Goal: Task Accomplishment & Management: Manage account settings

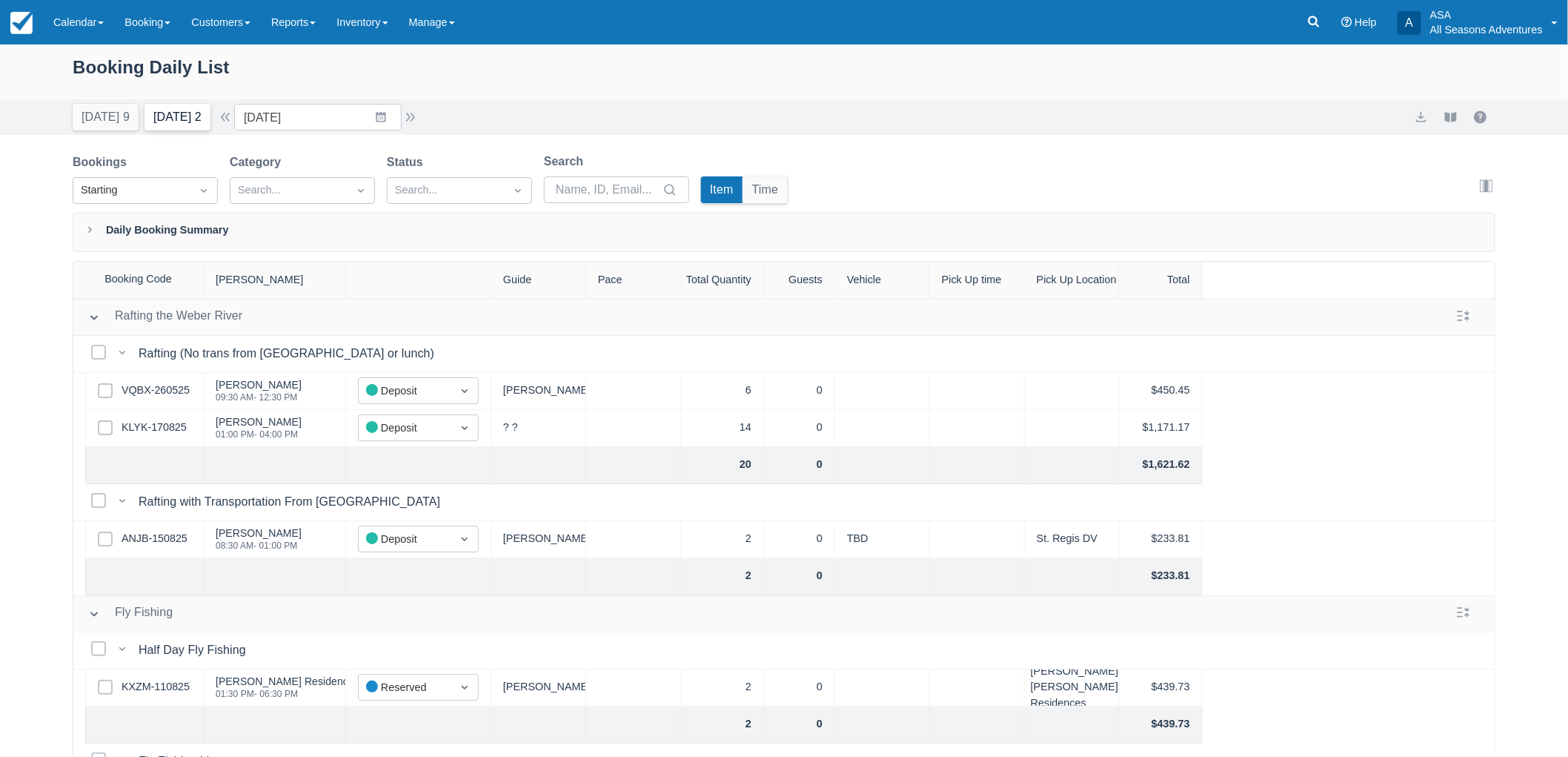
click at [191, 130] on button "Tomorrow 2" at bounding box center [178, 117] width 66 height 26
type input "08/18/25"
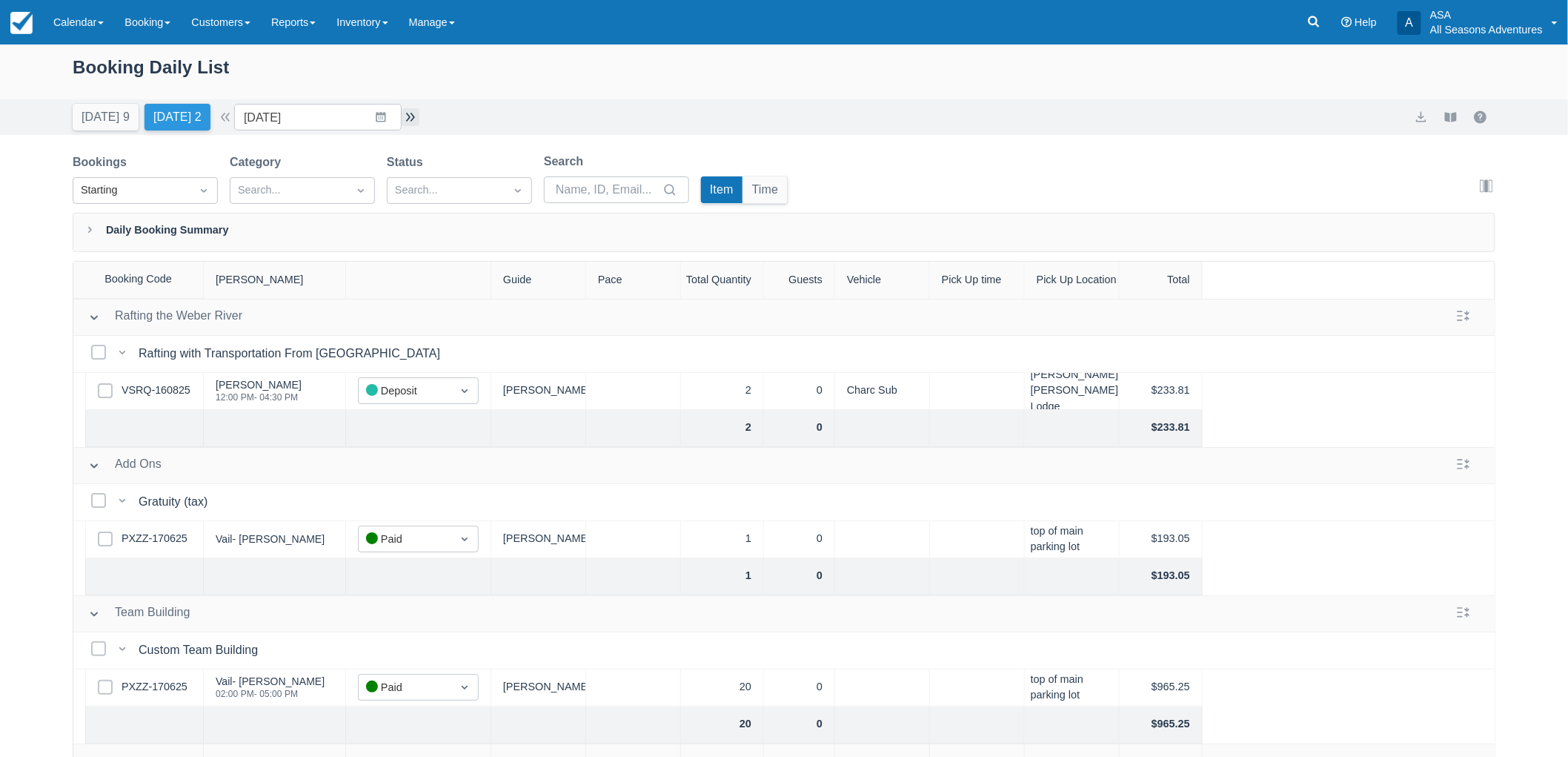
click at [412, 112] on button "button" at bounding box center [410, 117] width 18 height 18
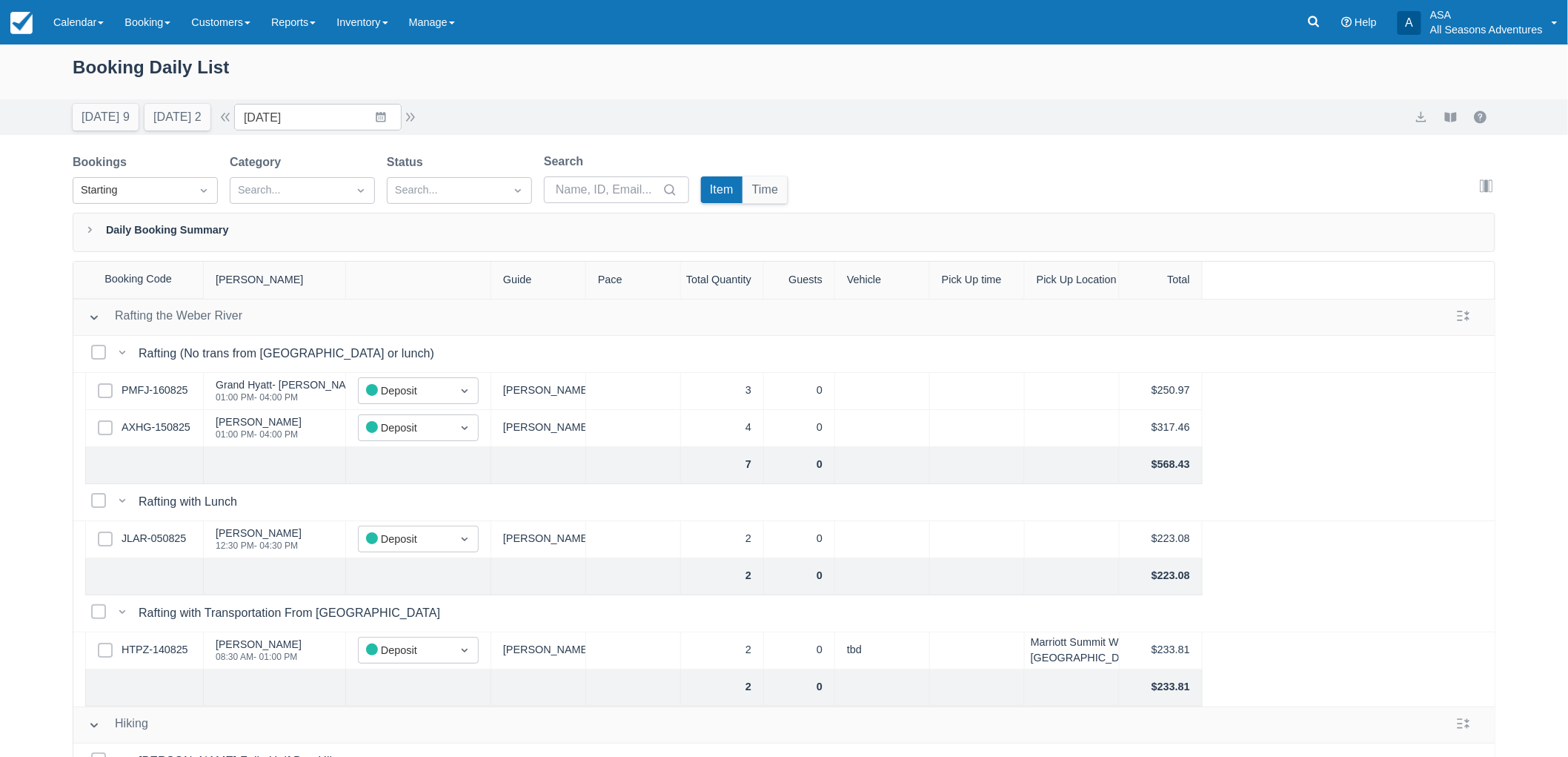
scroll to position [221, 0]
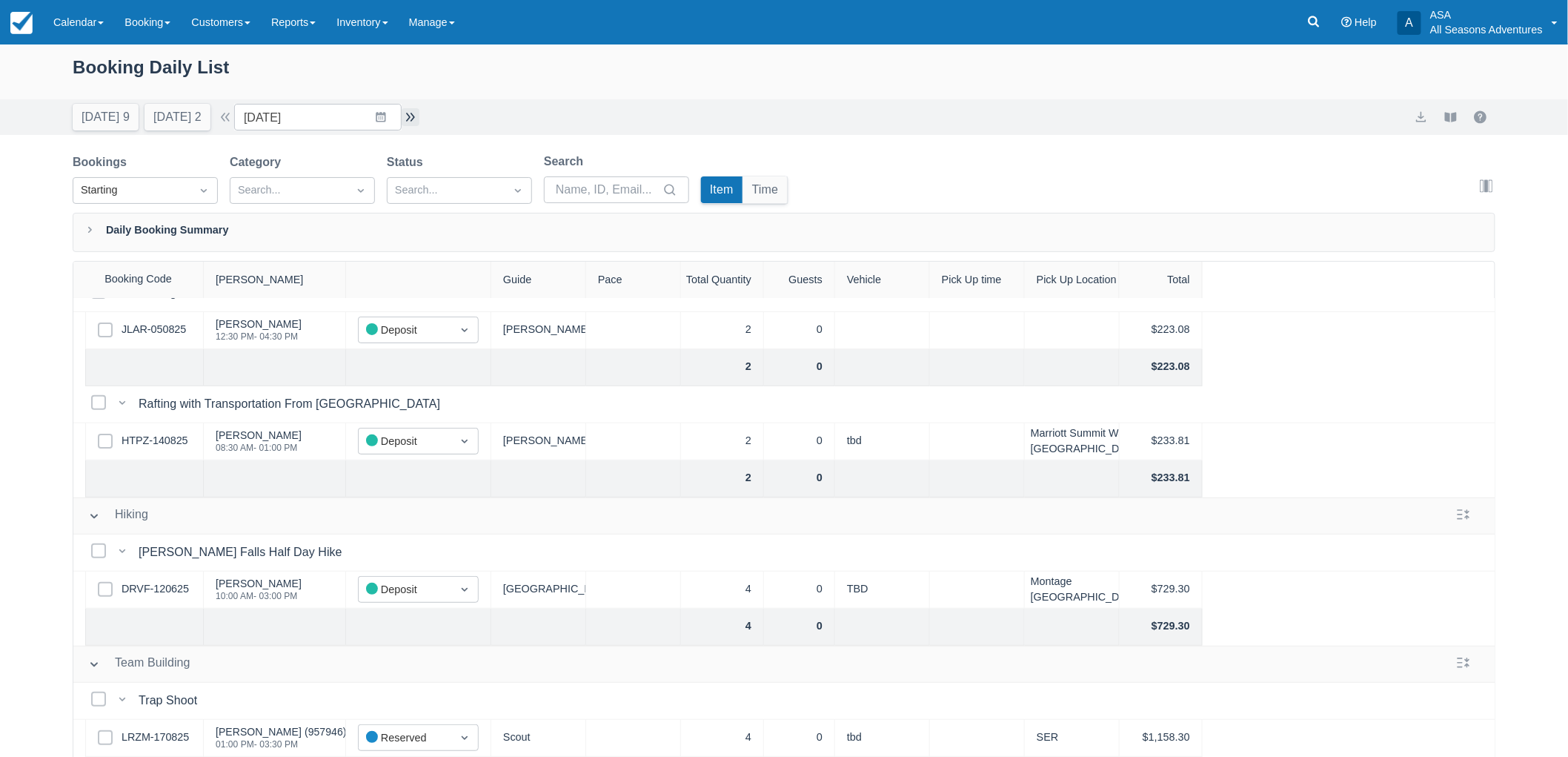
click at [411, 114] on button "button" at bounding box center [410, 117] width 18 height 18
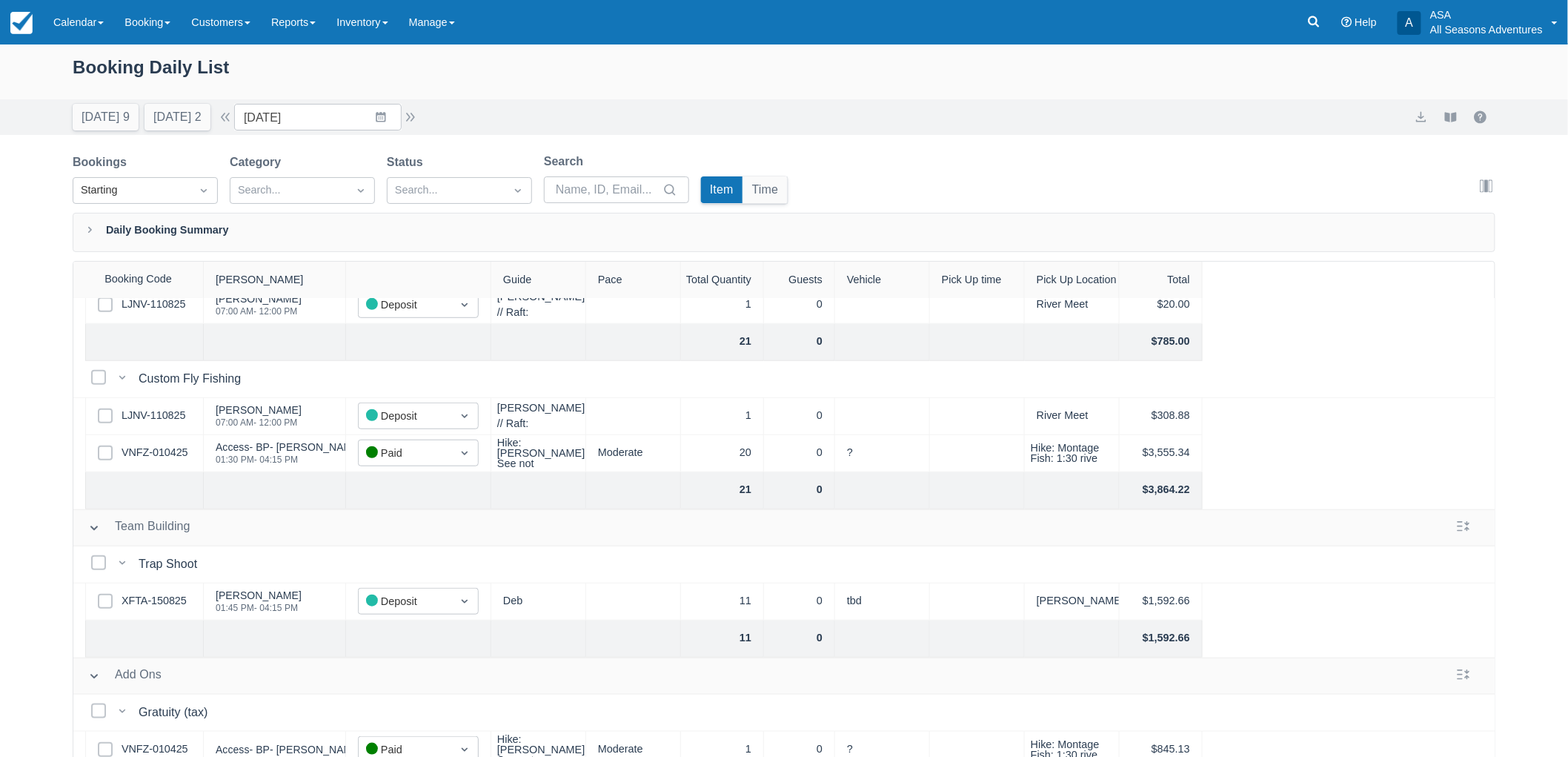
scroll to position [555, 0]
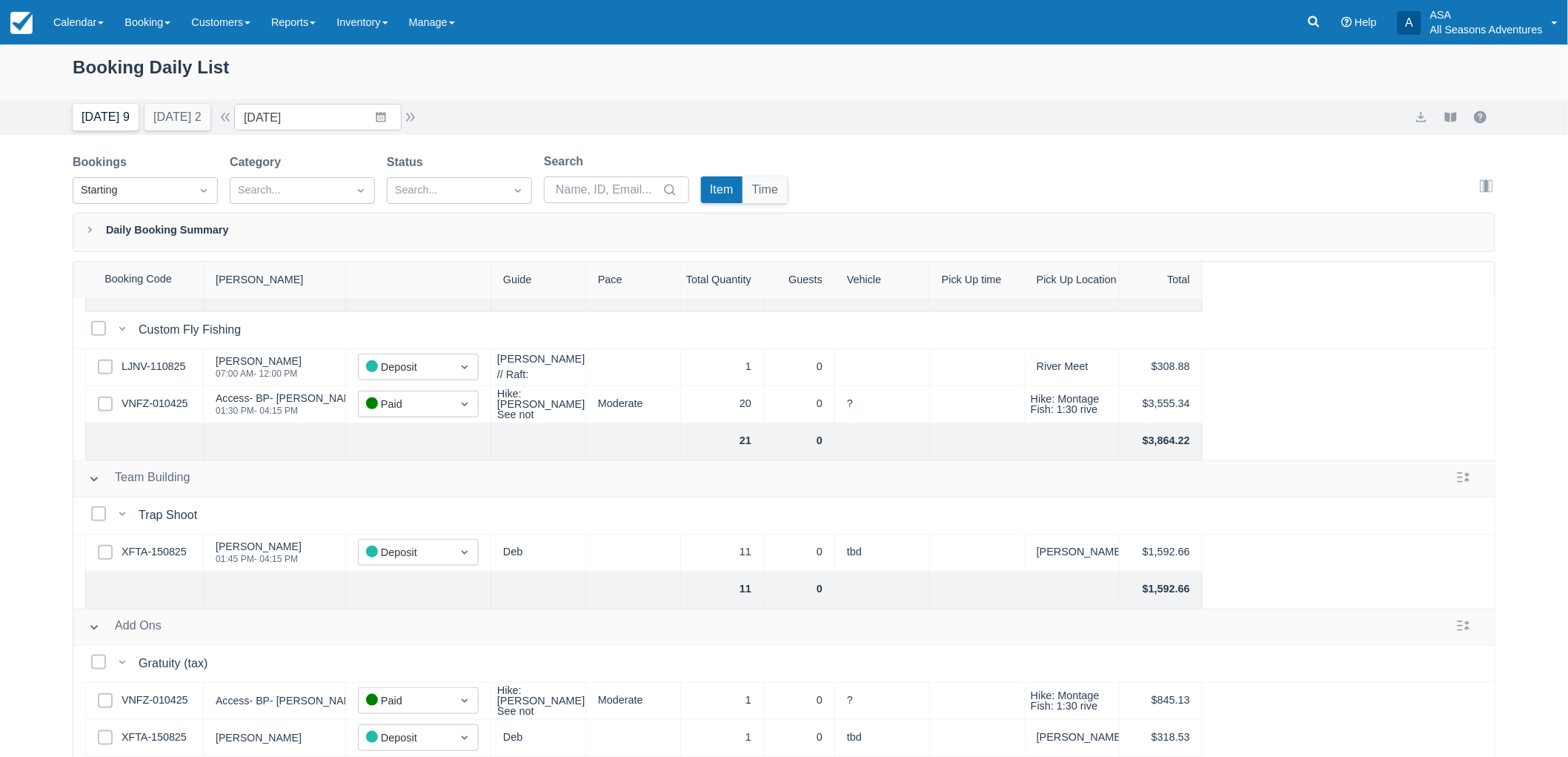
click at [108, 118] on button "Today 9" at bounding box center [105, 117] width 66 height 26
type input "08/17/25"
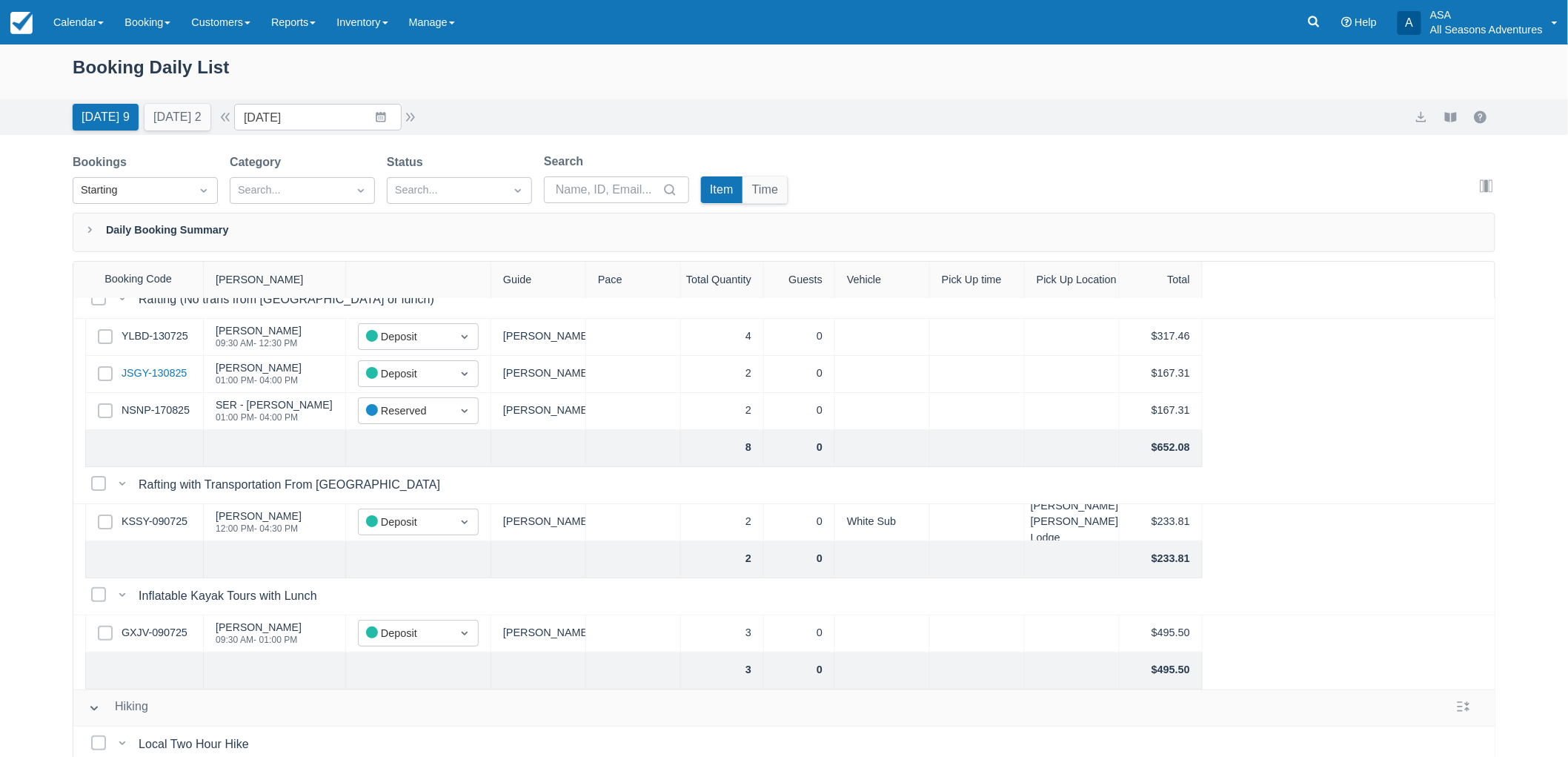
scroll to position [83, 0]
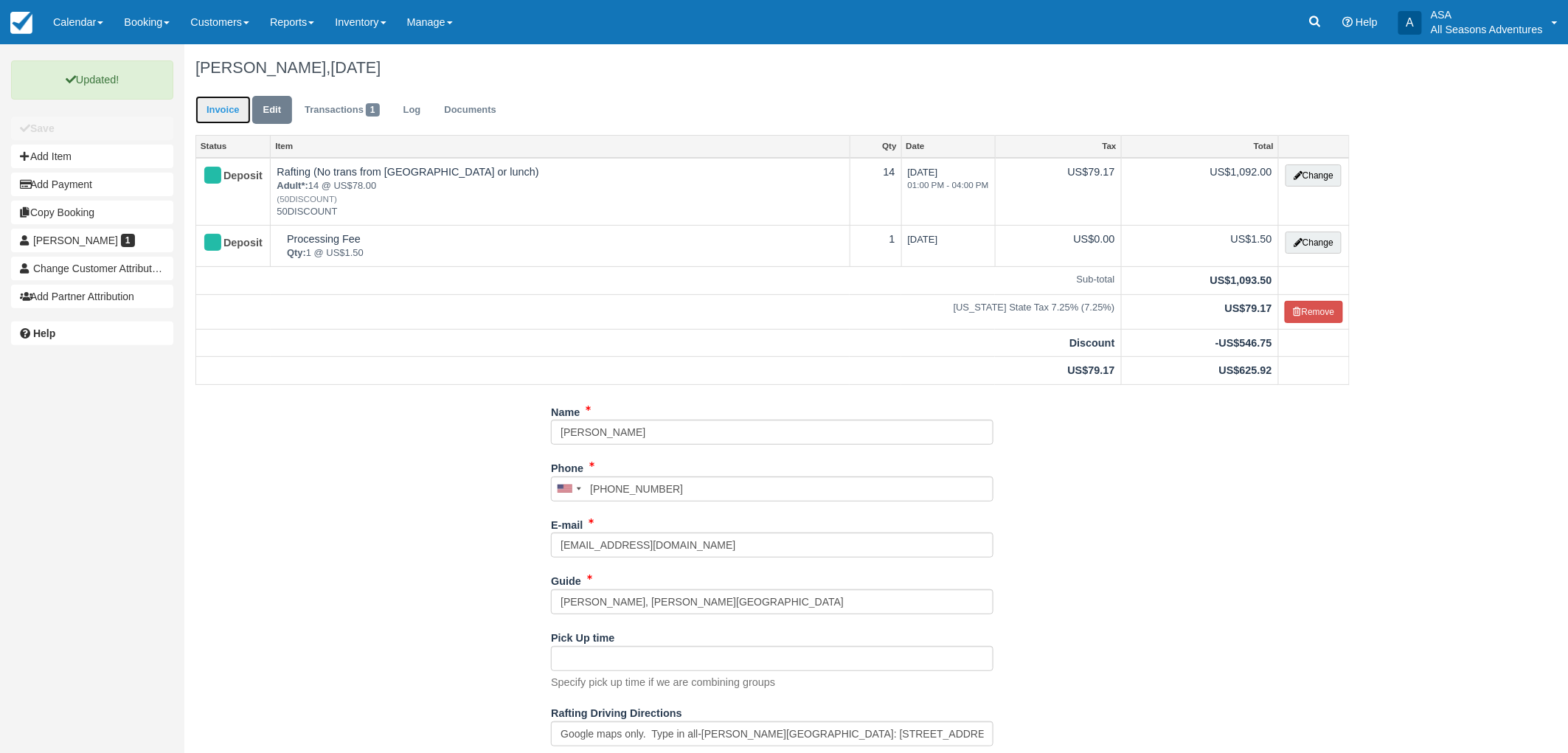
click at [211, 108] on link "Invoice" at bounding box center [223, 109] width 55 height 29
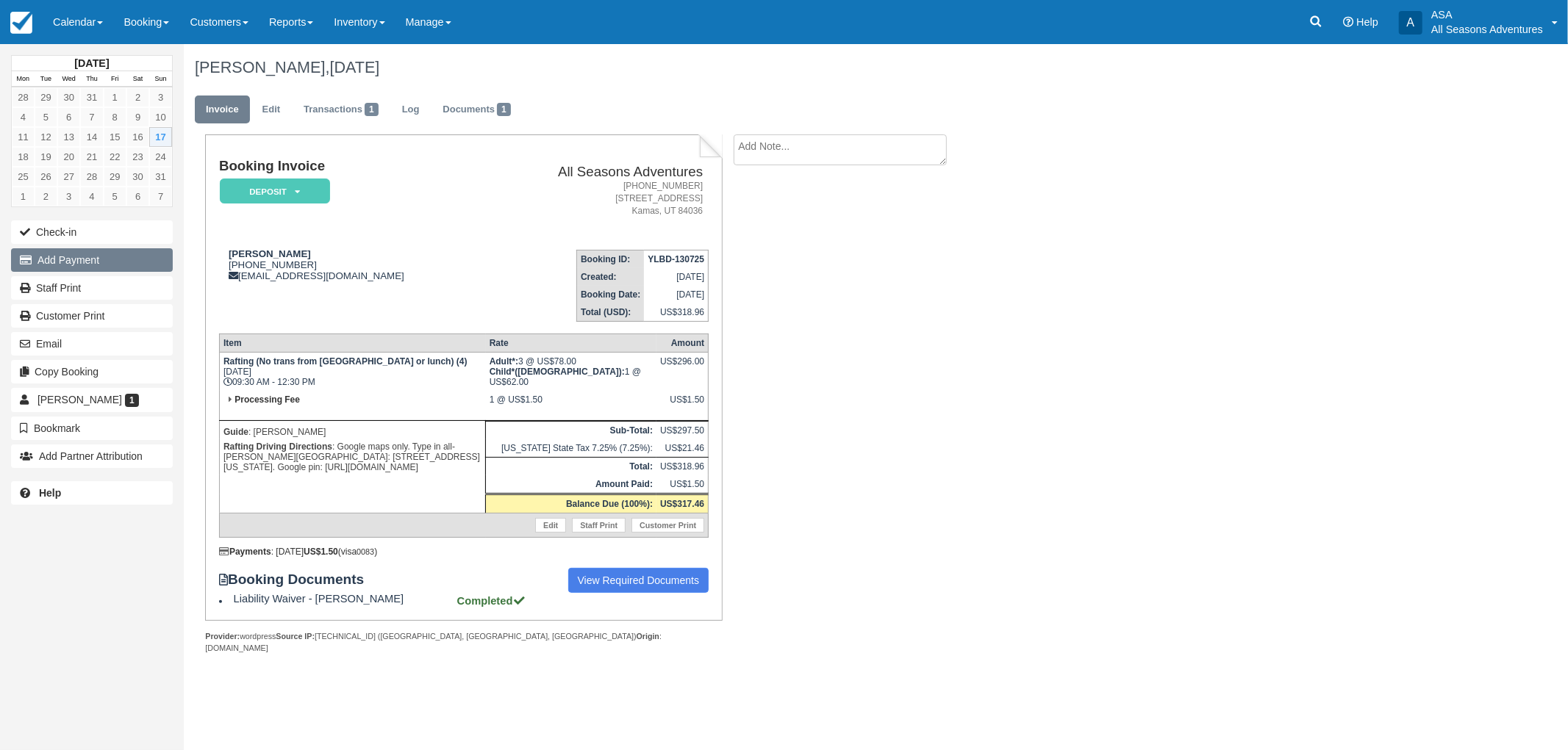
click at [136, 252] on button "Add Payment" at bounding box center [91, 259] width 161 height 23
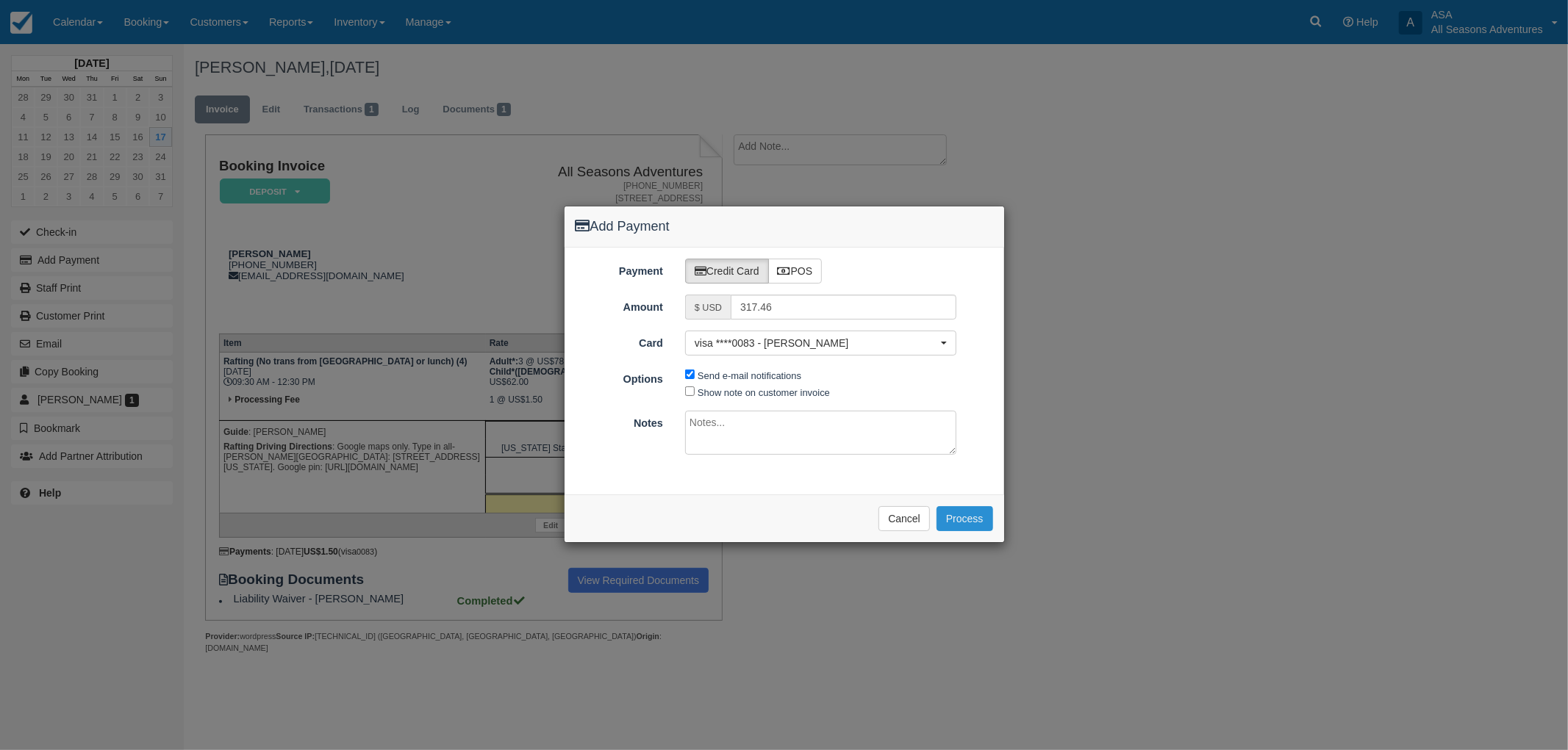
click at [956, 519] on button "Process" at bounding box center [964, 518] width 57 height 25
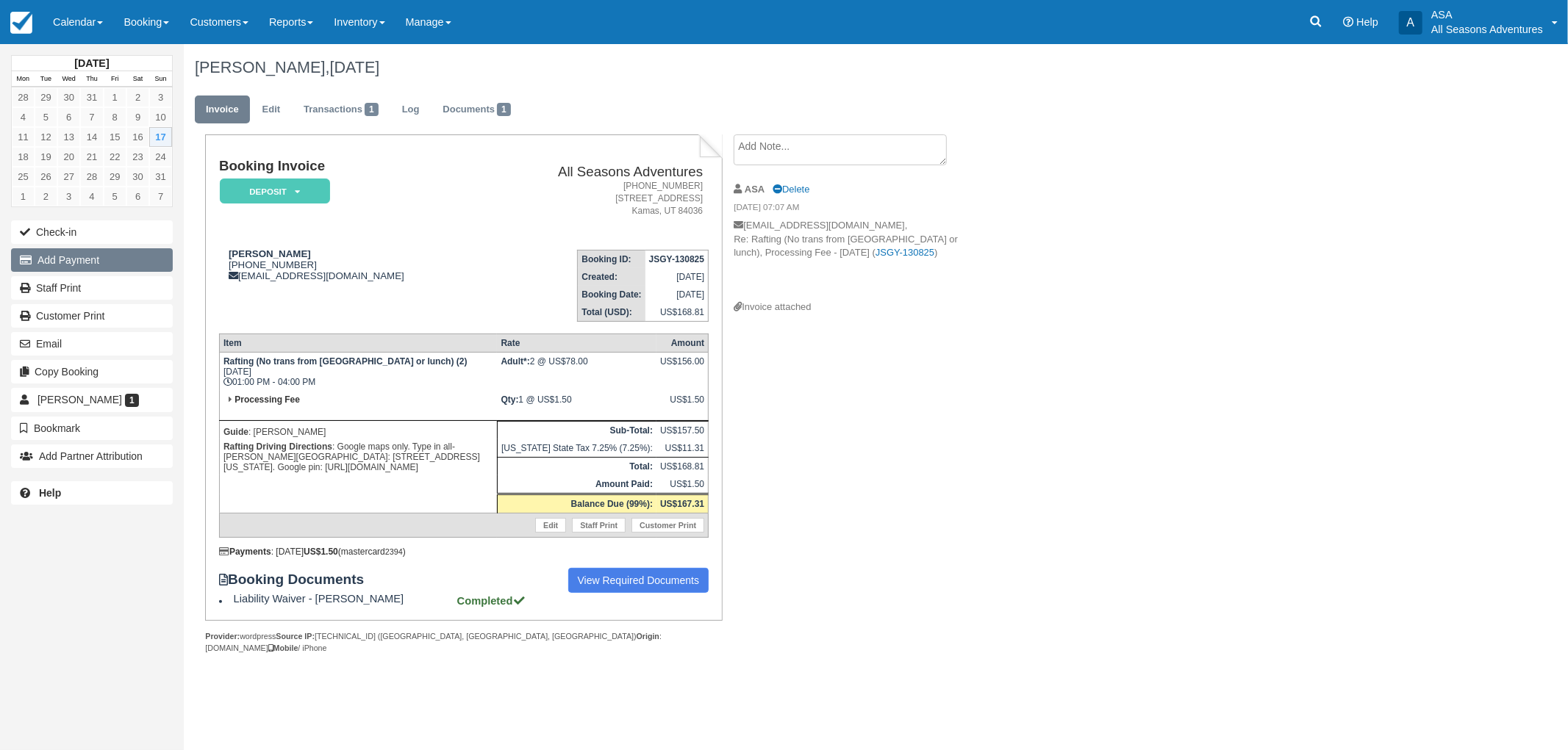
click at [151, 261] on button "Add Payment" at bounding box center [91, 259] width 161 height 23
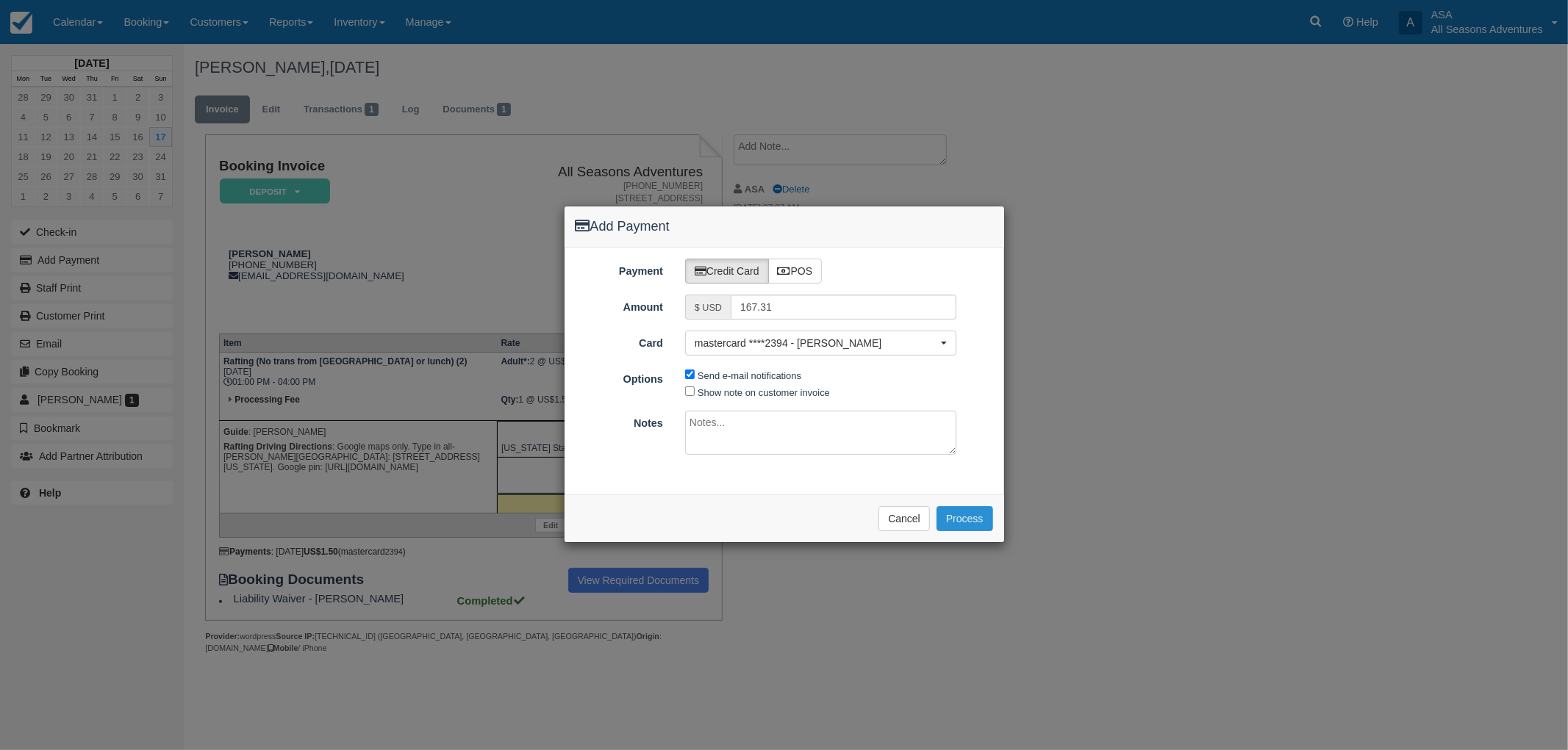
click at [960, 524] on button "Process" at bounding box center [964, 518] width 57 height 25
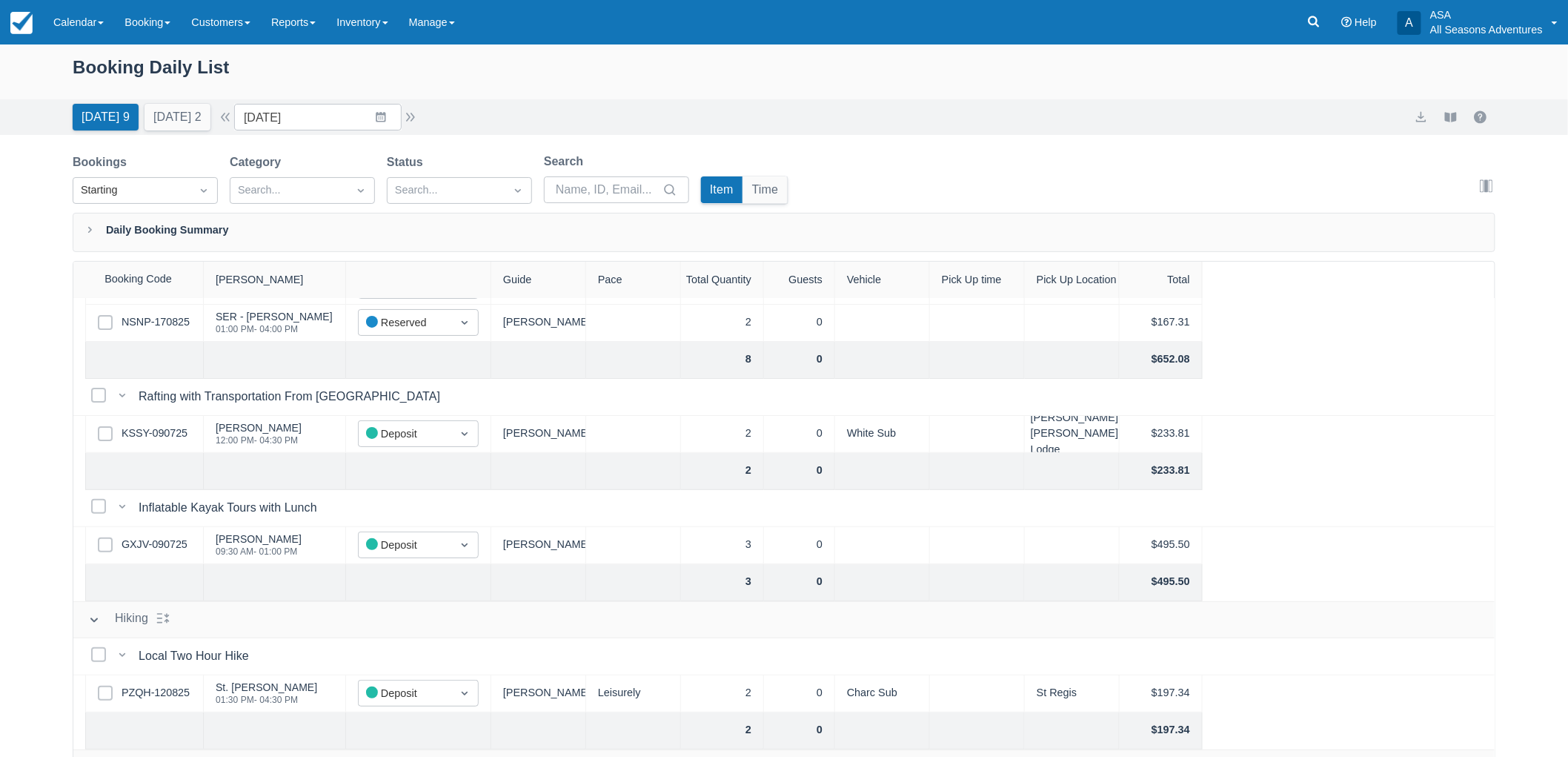
scroll to position [165, 0]
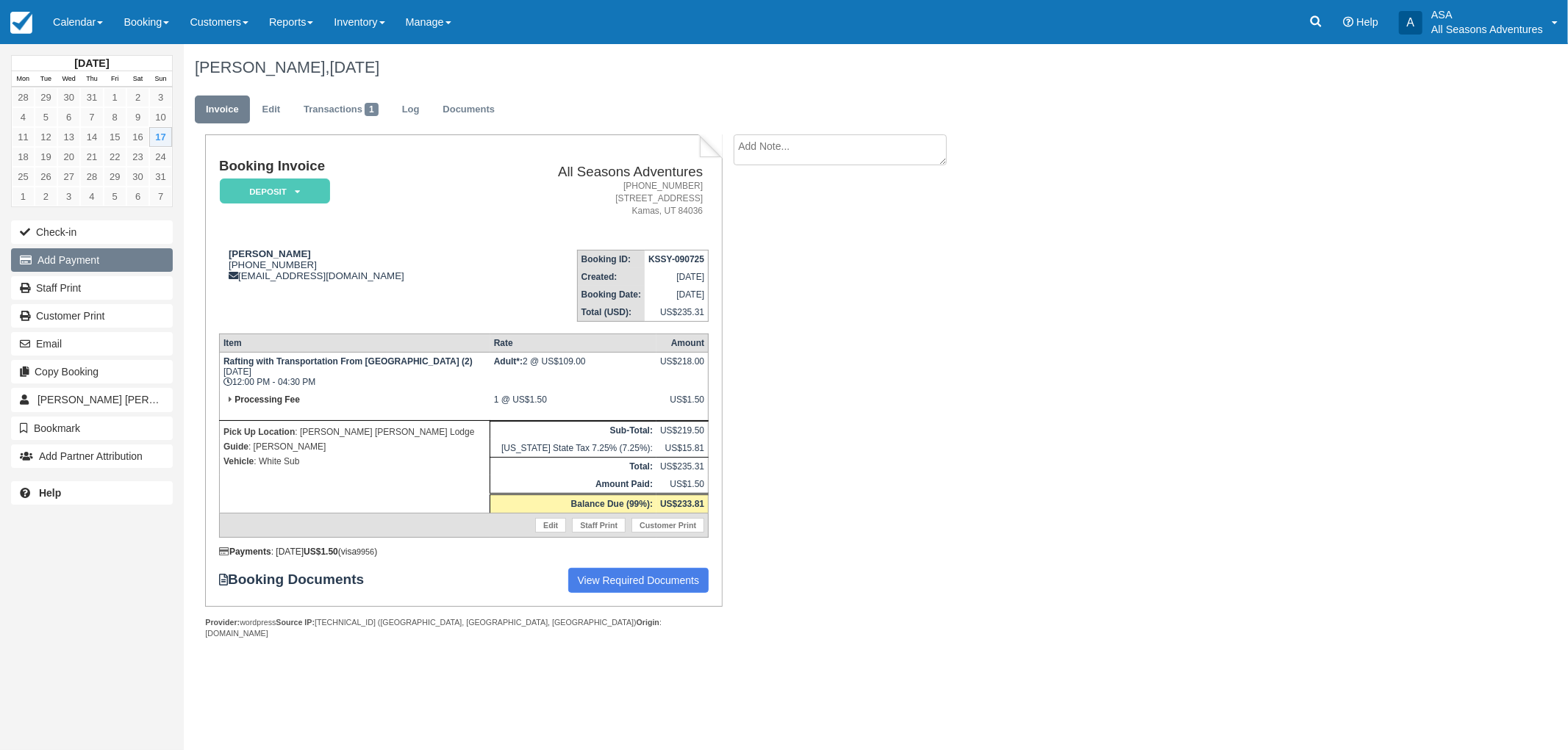
click at [127, 258] on button "Add Payment" at bounding box center [91, 259] width 161 height 23
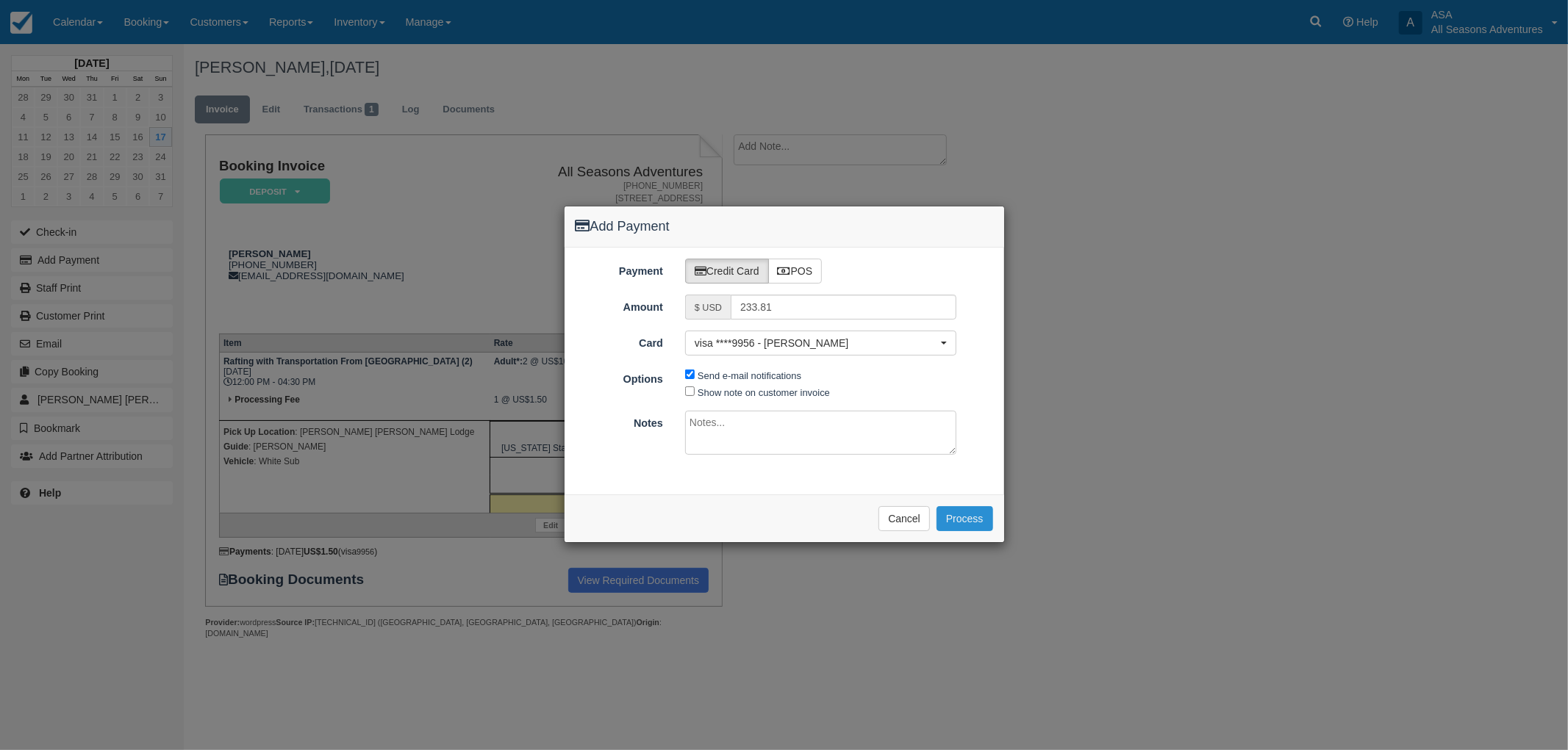
click at [956, 514] on button "Process" at bounding box center [964, 518] width 57 height 25
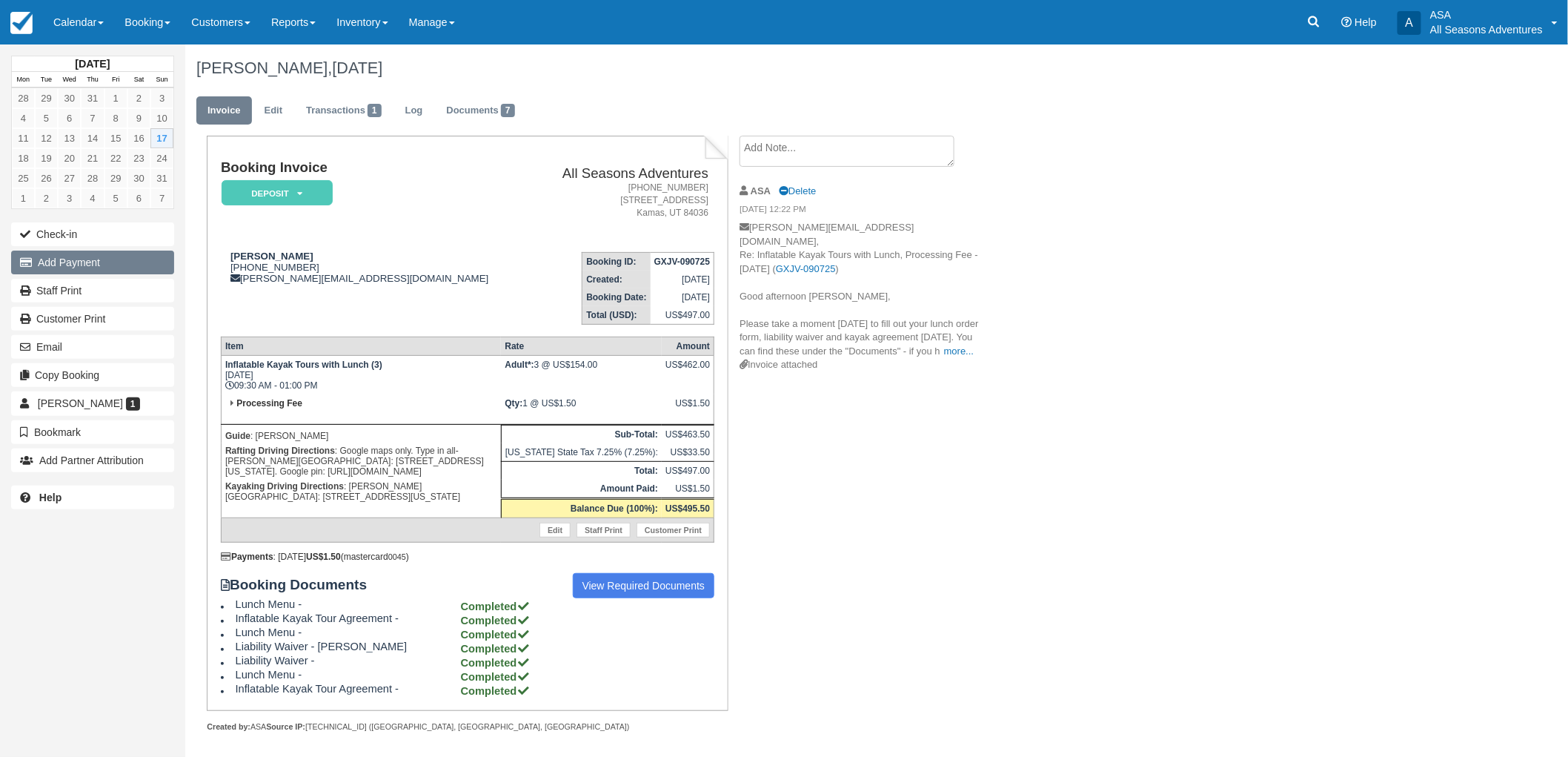
click at [80, 272] on button "Add Payment" at bounding box center [92, 261] width 163 height 24
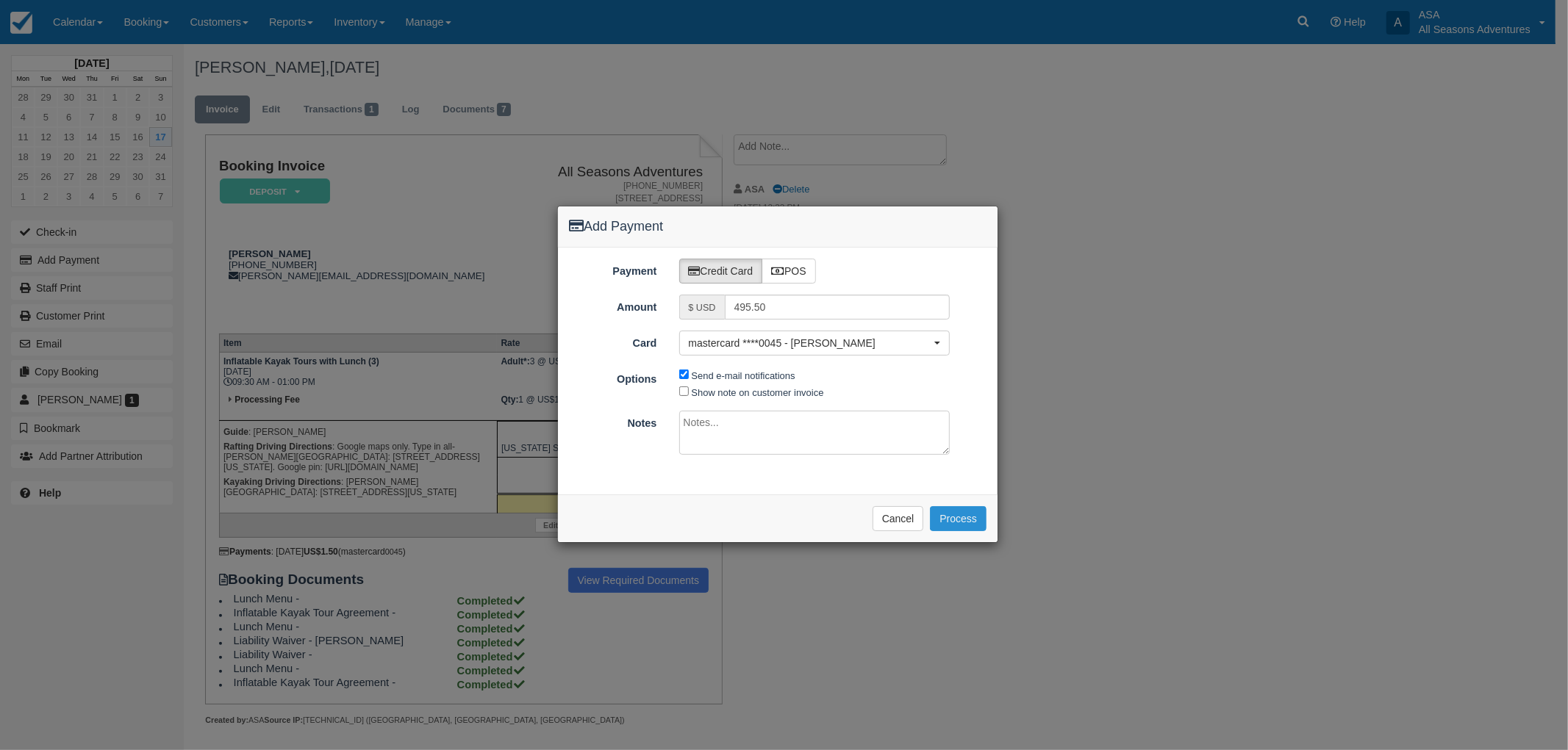
click at [974, 519] on button "Process" at bounding box center [957, 518] width 57 height 25
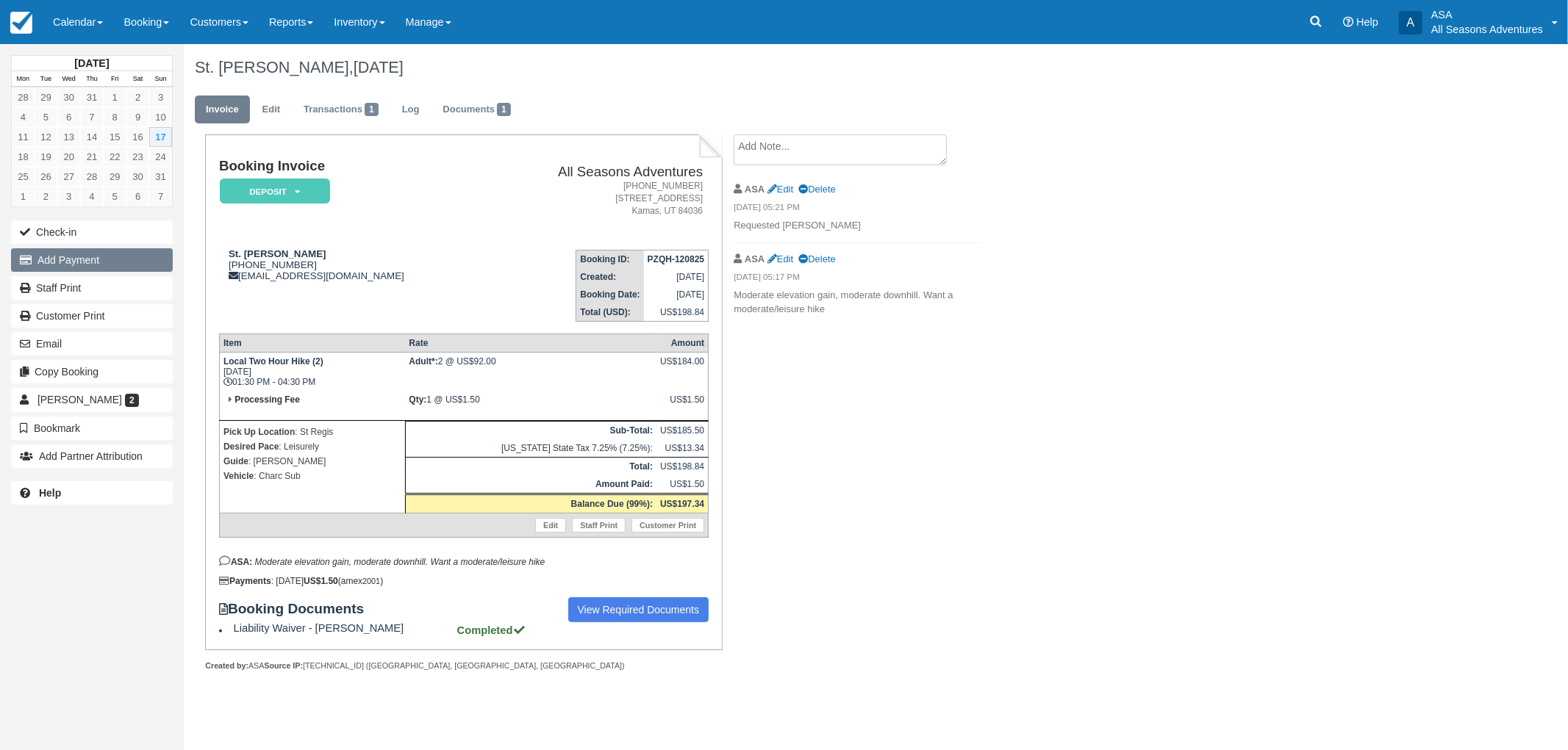
click at [160, 263] on button "Add Payment" at bounding box center [91, 259] width 161 height 23
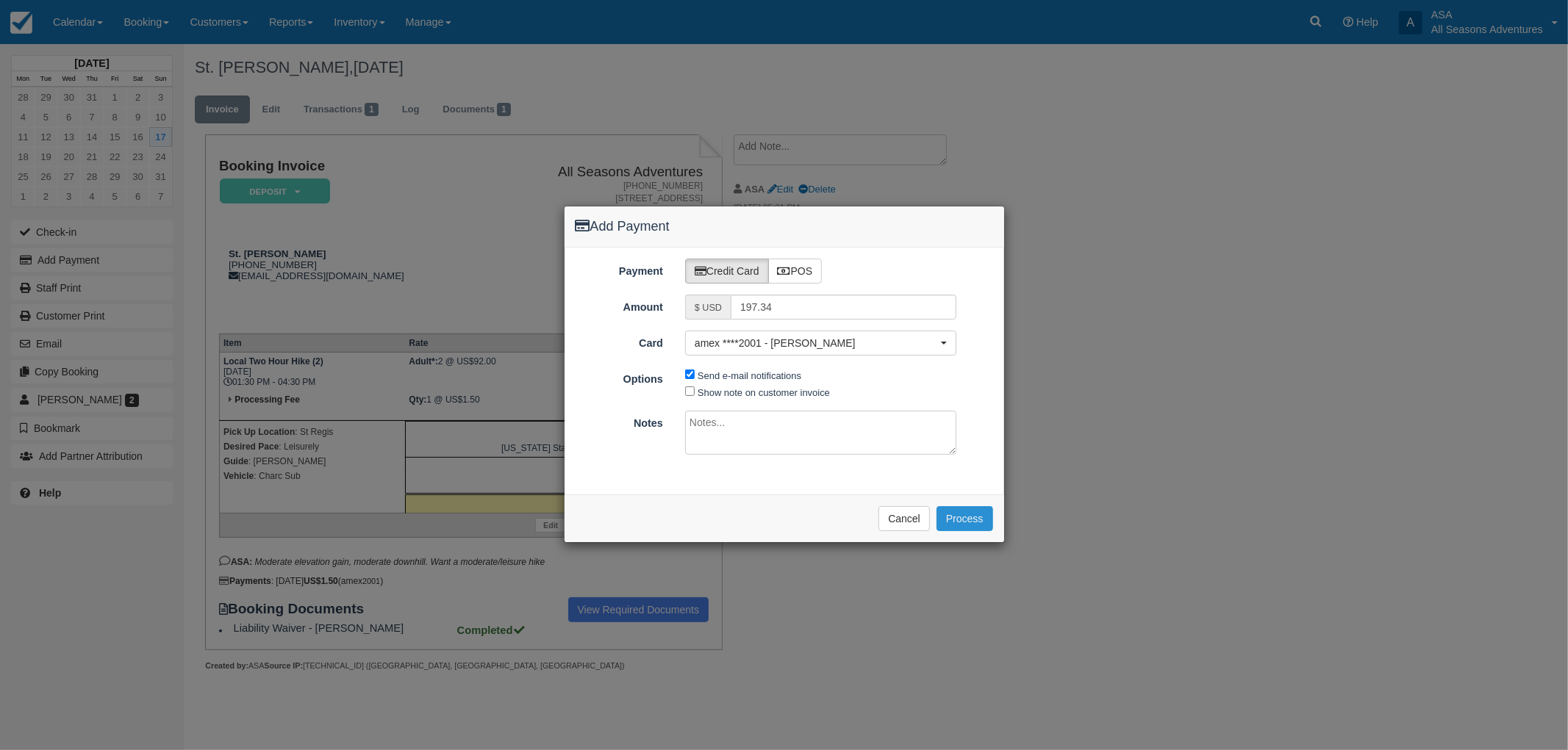
click at [970, 511] on button "Process" at bounding box center [964, 518] width 57 height 25
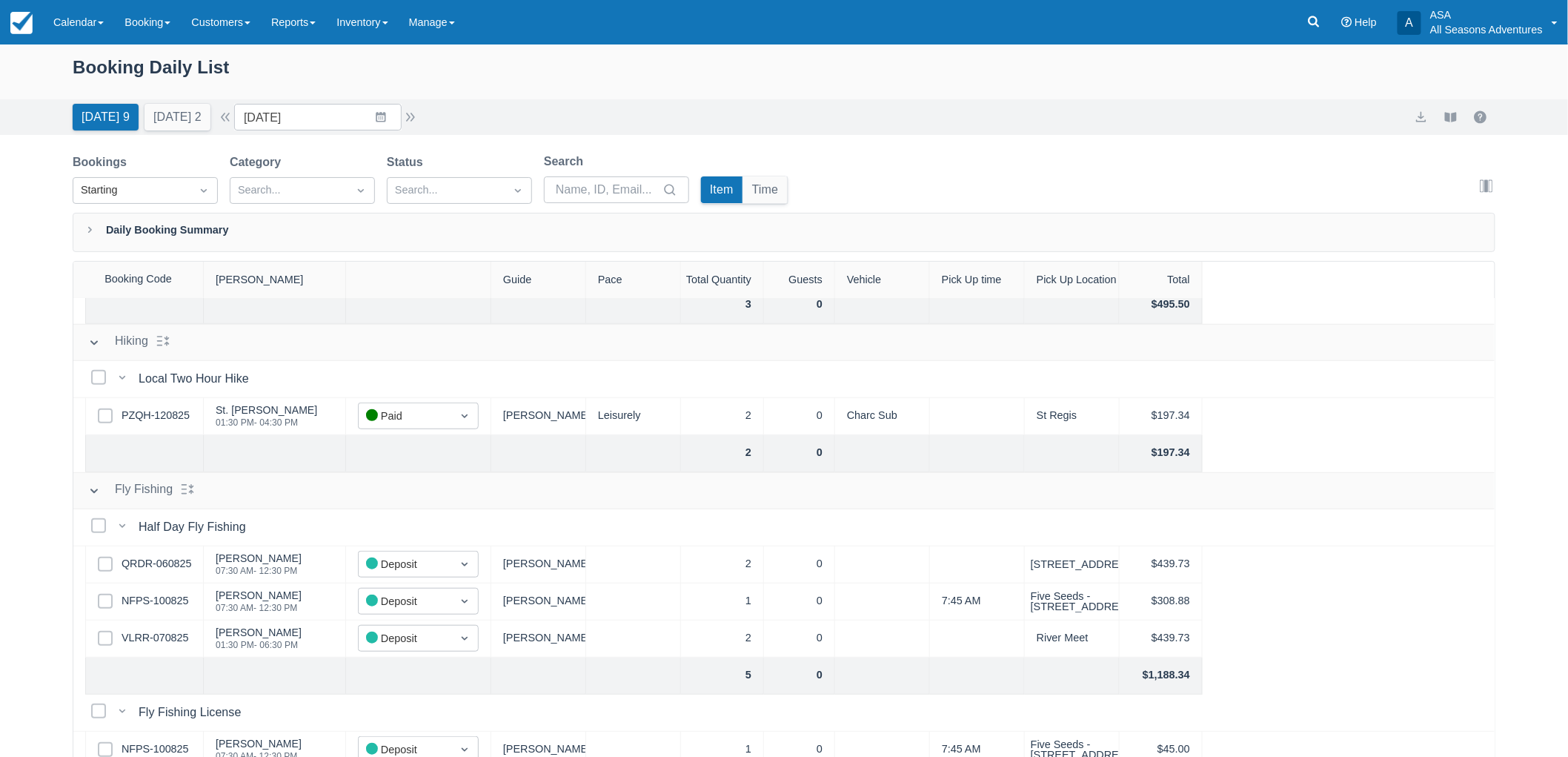
scroll to position [432, 0]
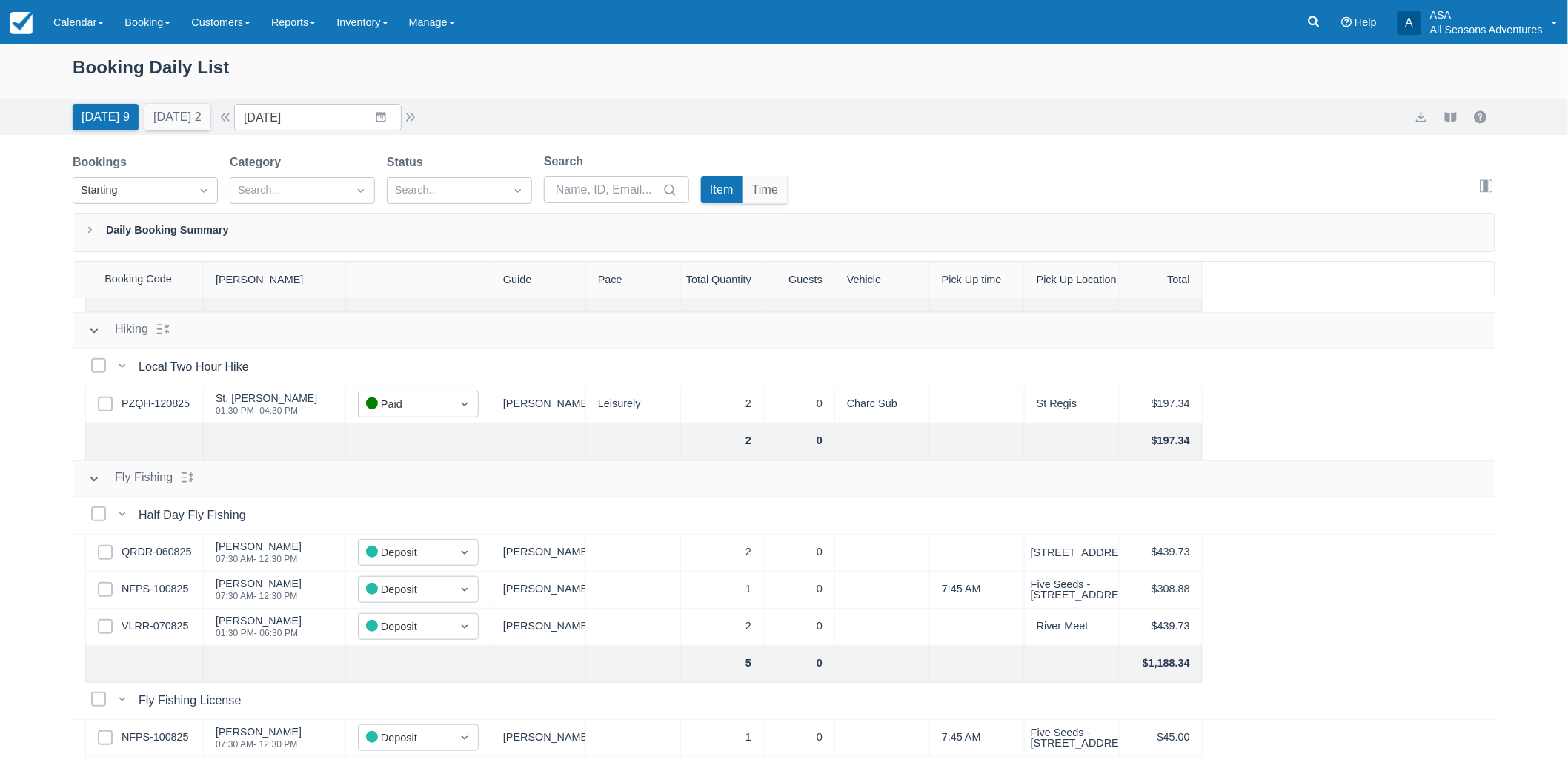
drag, startPoint x: 180, startPoint y: 551, endPoint x: 195, endPoint y: 560, distance: 17.5
click at [195, 560] on div "Select Row QRDR-060825" at bounding box center [145, 552] width 118 height 37
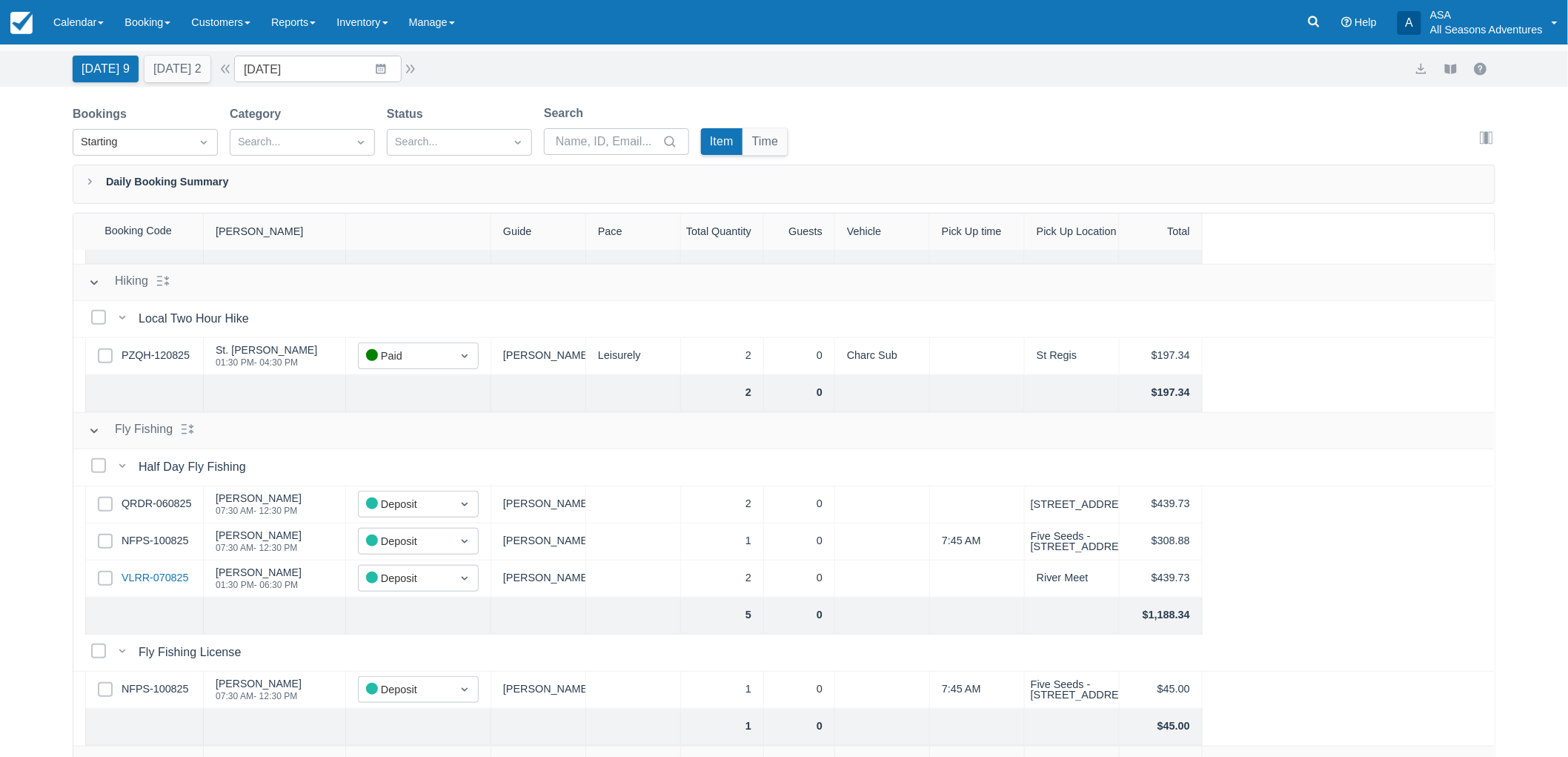
scroll to position [75, 0]
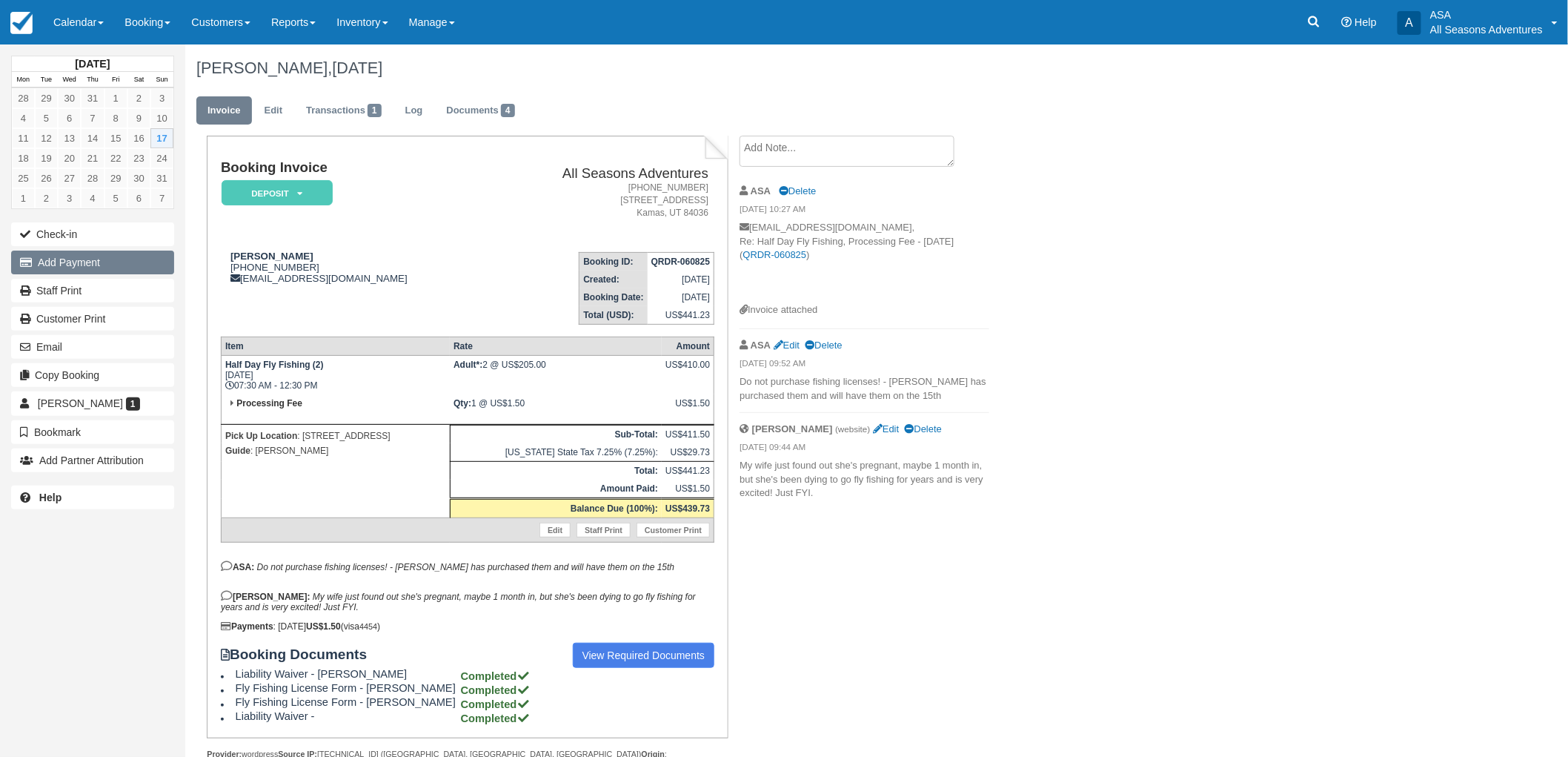
click at [115, 256] on button "Add Payment" at bounding box center [92, 261] width 163 height 24
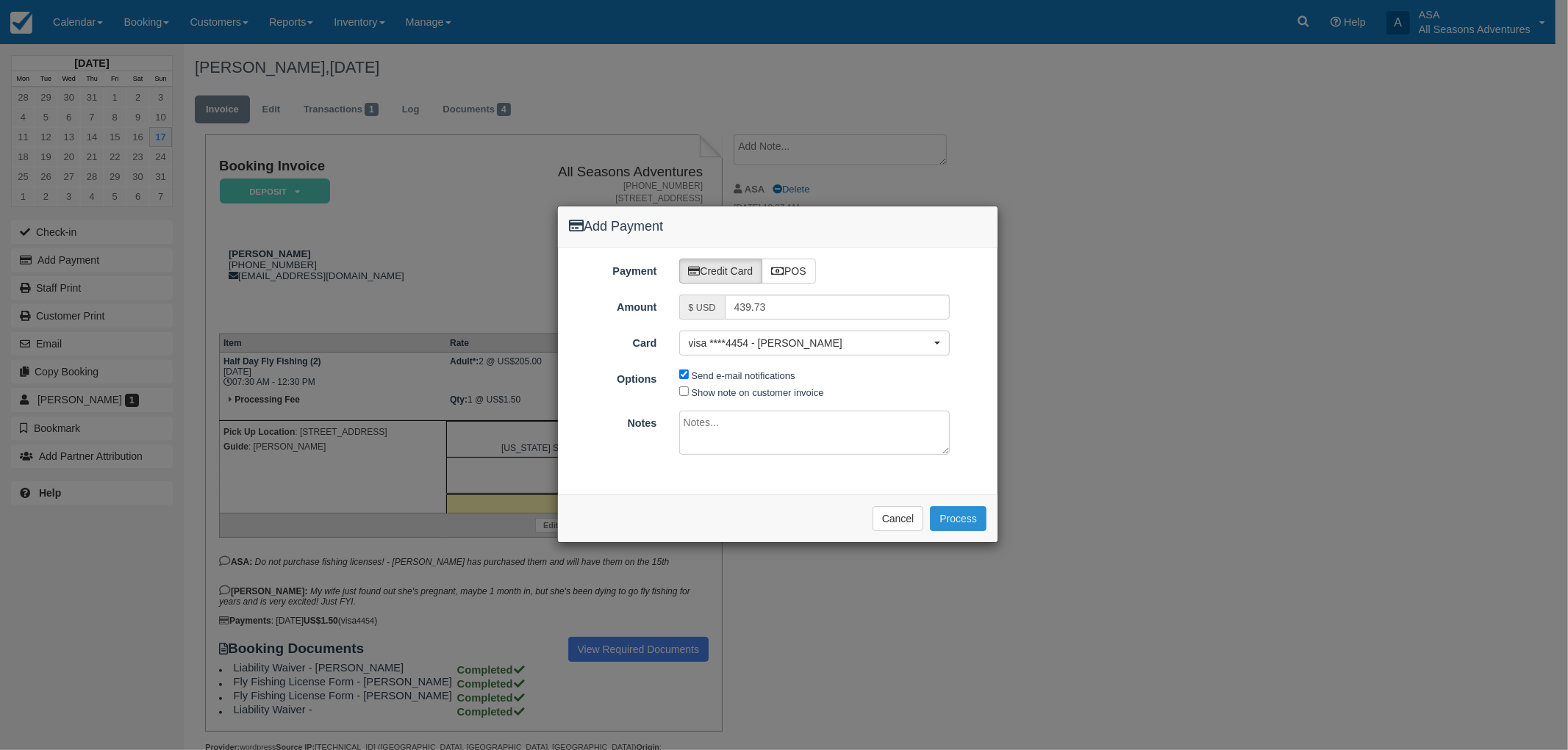
click at [949, 515] on button "Process" at bounding box center [957, 518] width 57 height 25
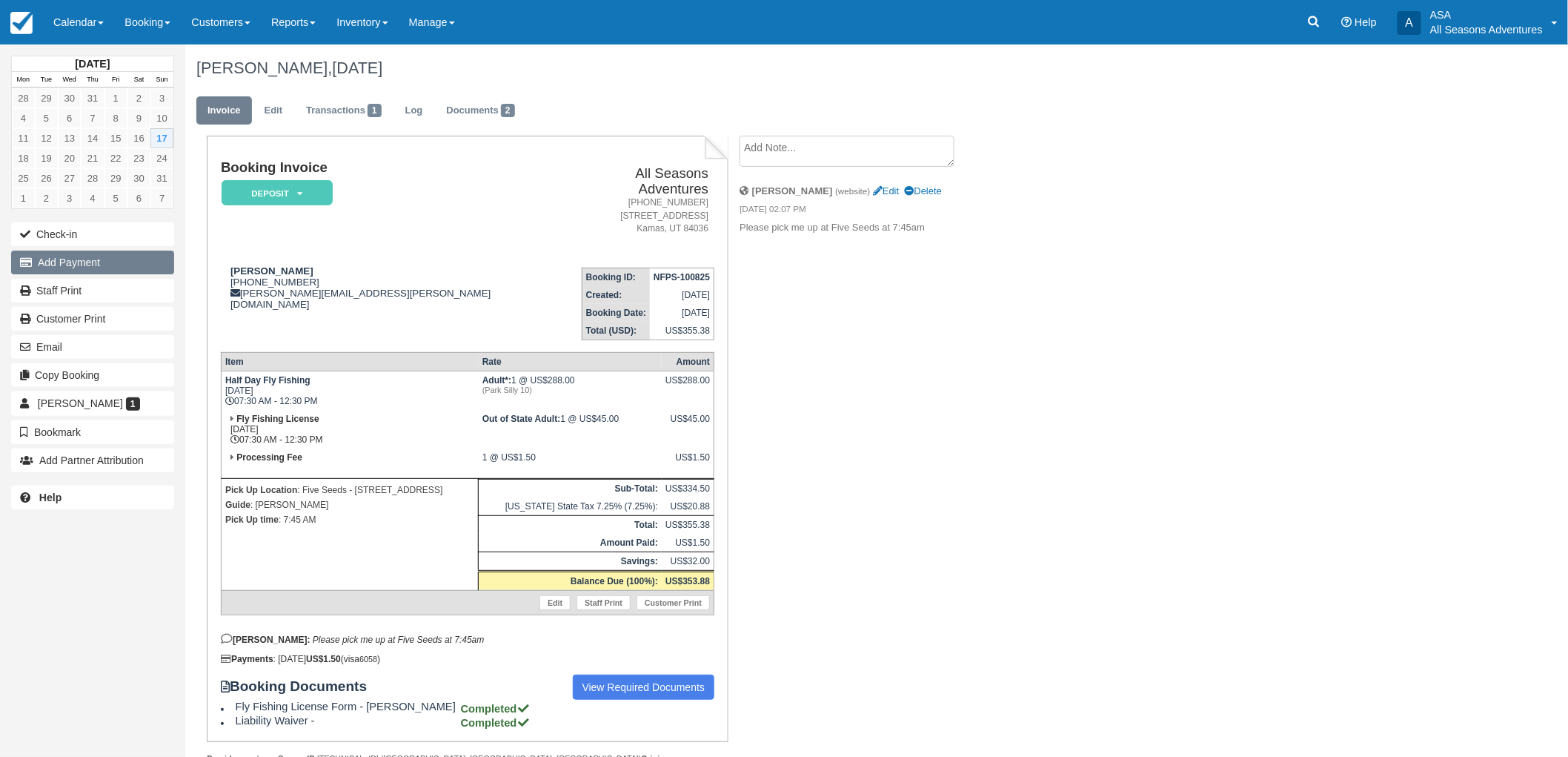
click at [85, 260] on button "Add Payment" at bounding box center [92, 261] width 163 height 24
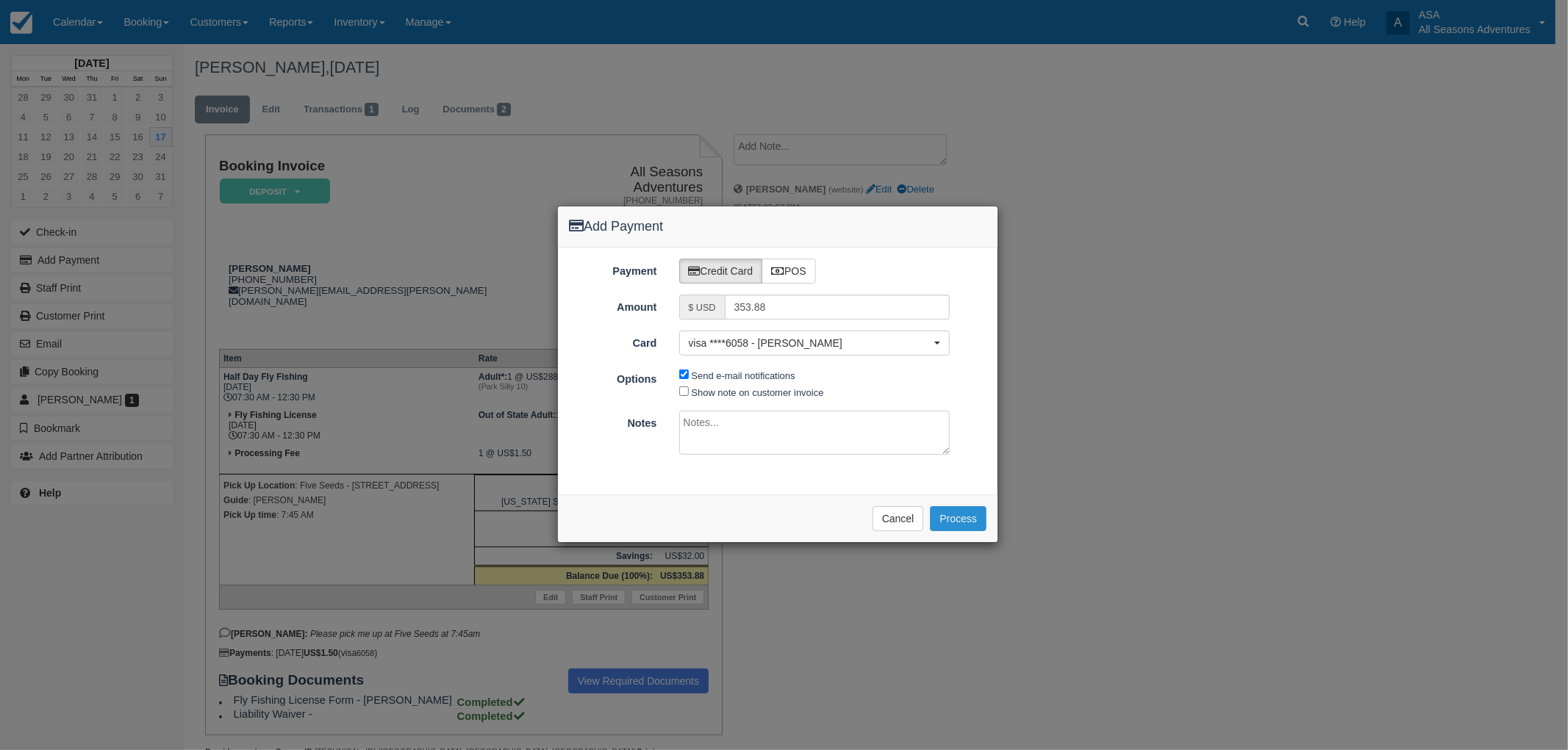
click at [961, 525] on button "Process" at bounding box center [957, 518] width 57 height 25
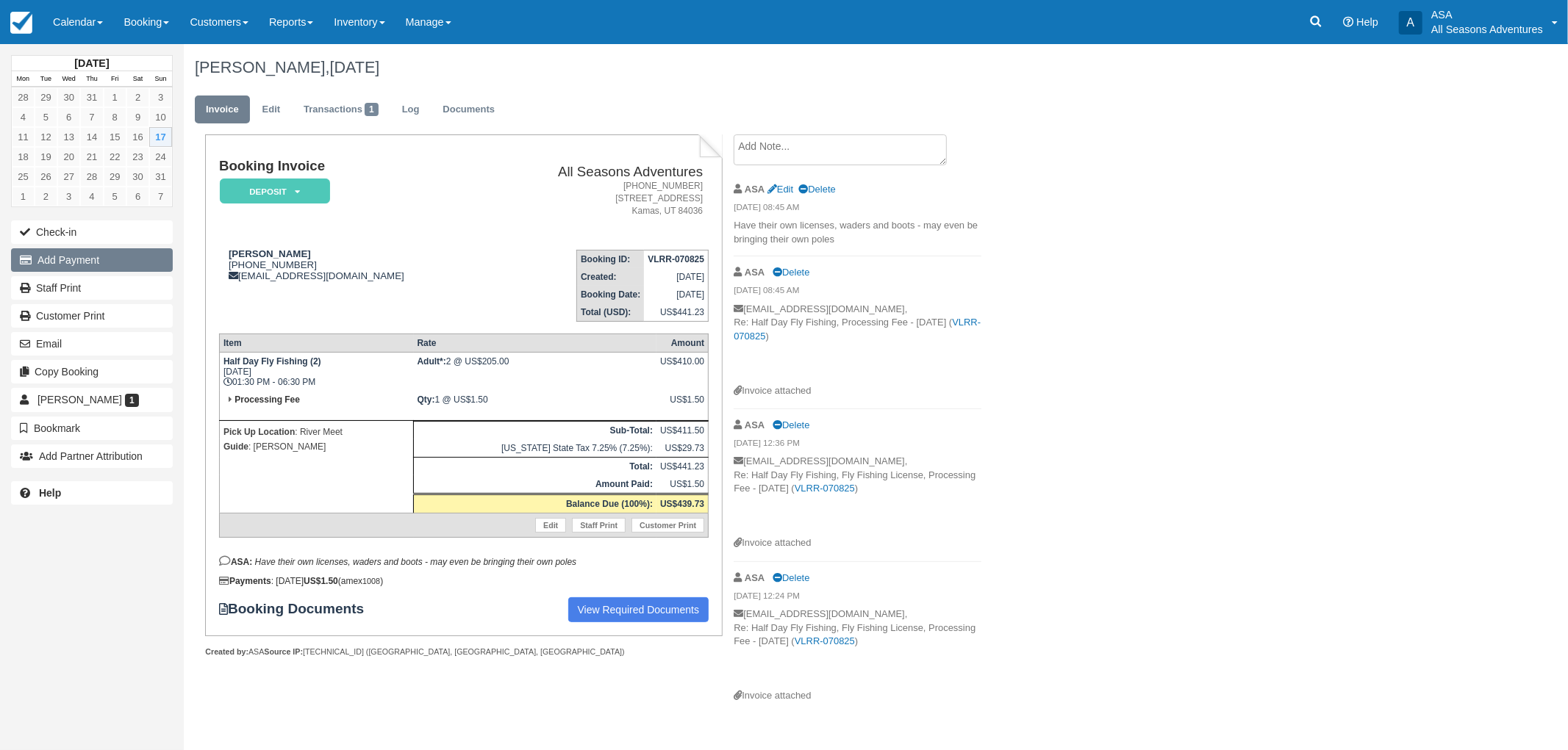
click at [99, 257] on button "Add Payment" at bounding box center [91, 259] width 161 height 23
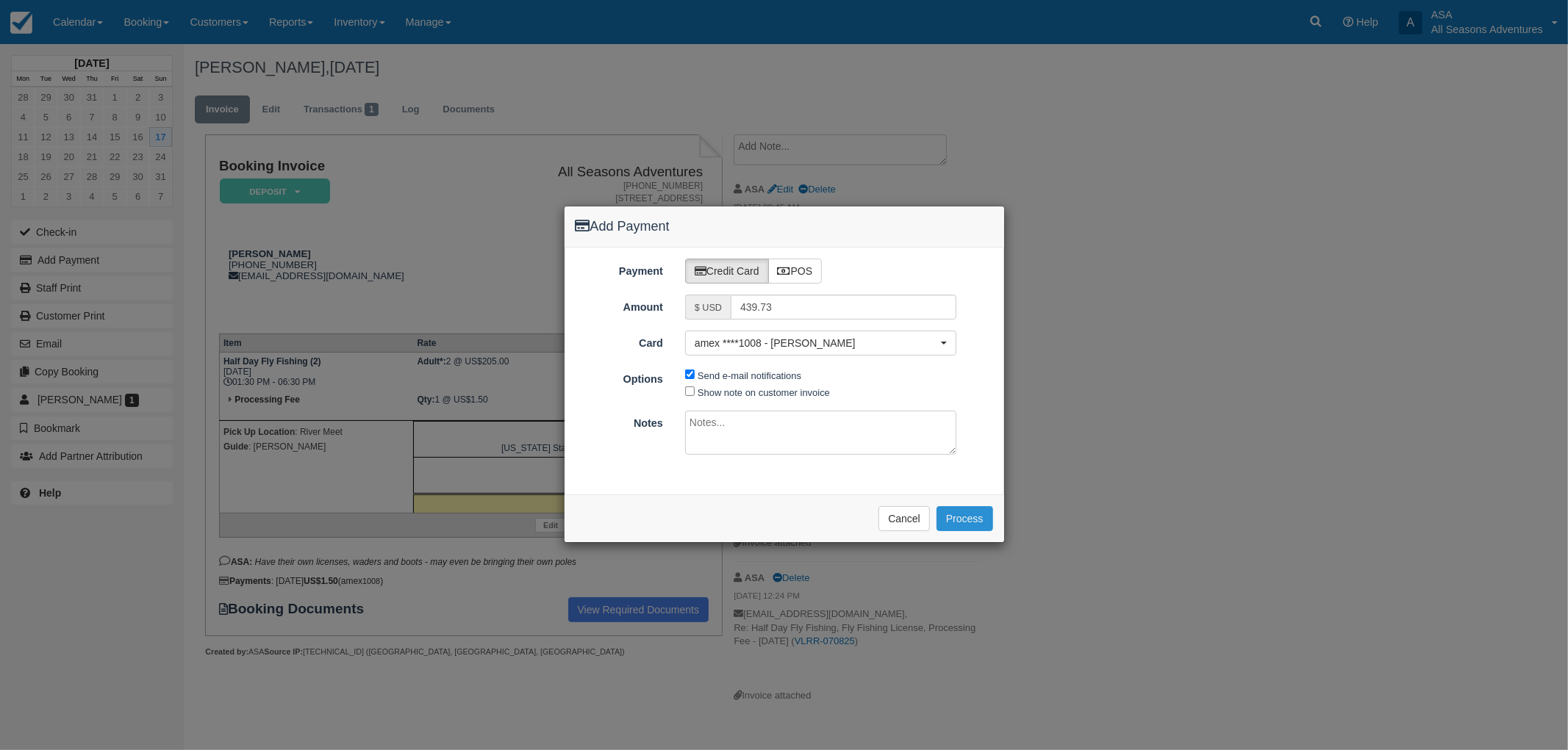
click at [968, 523] on button "Process" at bounding box center [964, 518] width 57 height 25
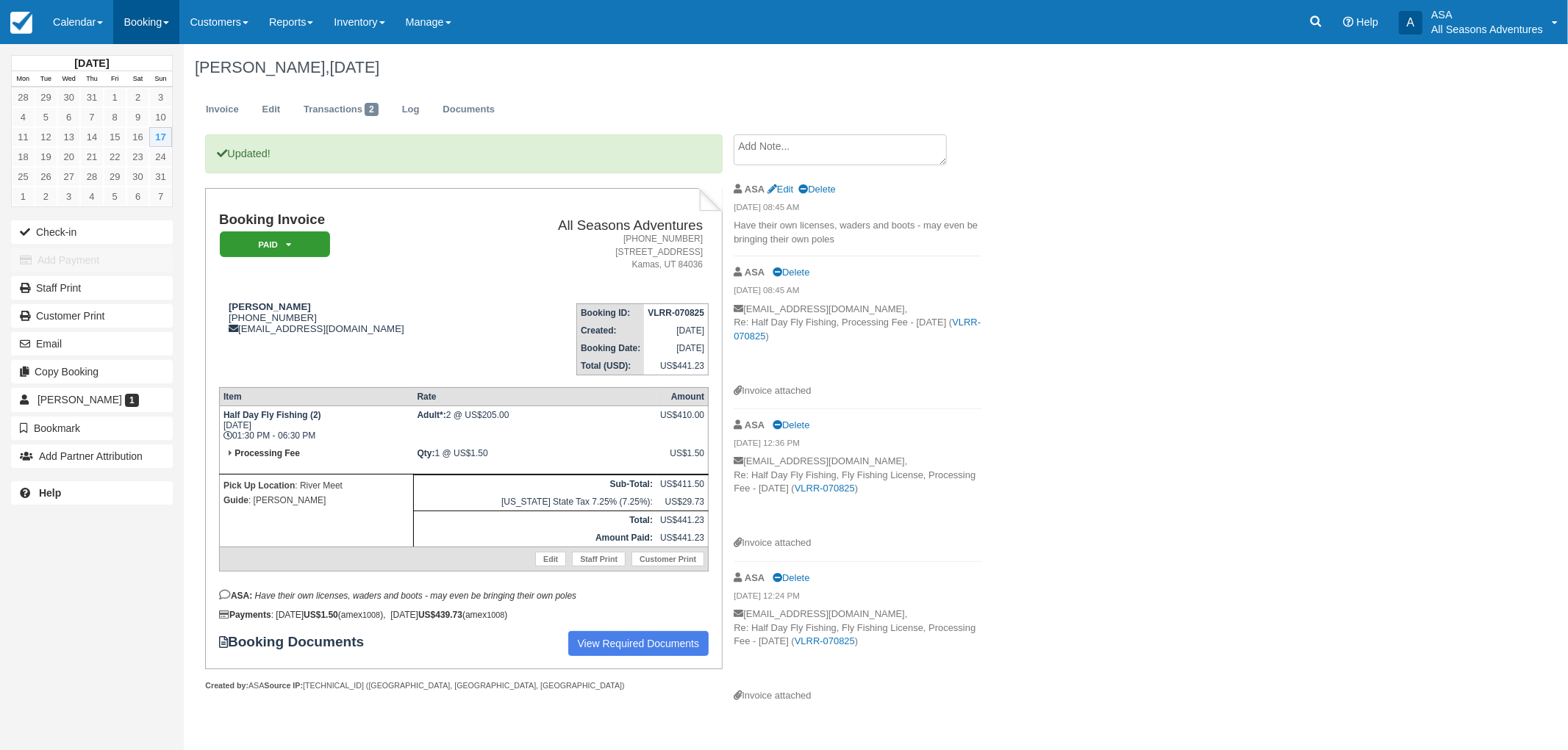
click at [165, 22] on link "Booking" at bounding box center [145, 21] width 66 height 44
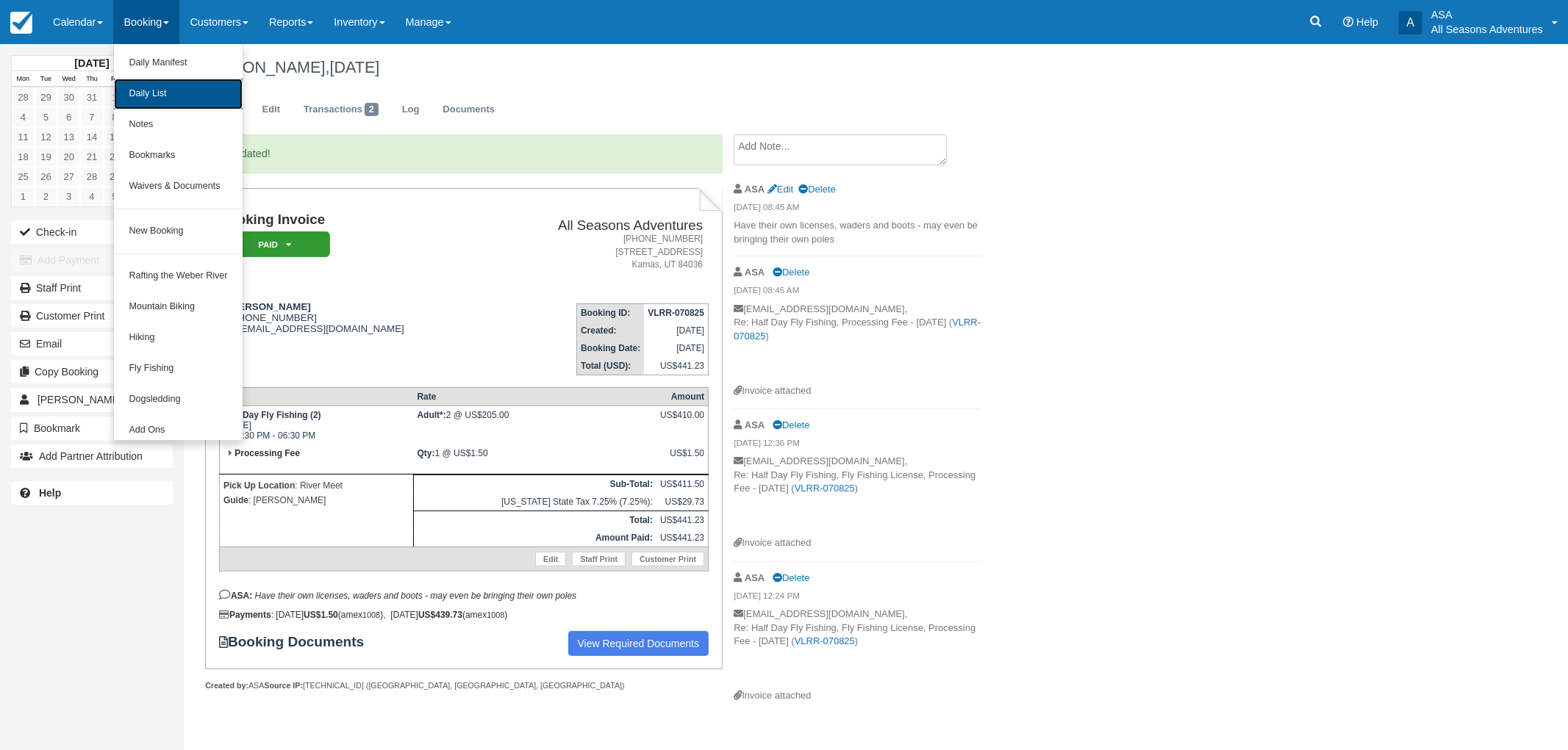
click at [168, 97] on link "Daily List" at bounding box center [177, 93] width 128 height 31
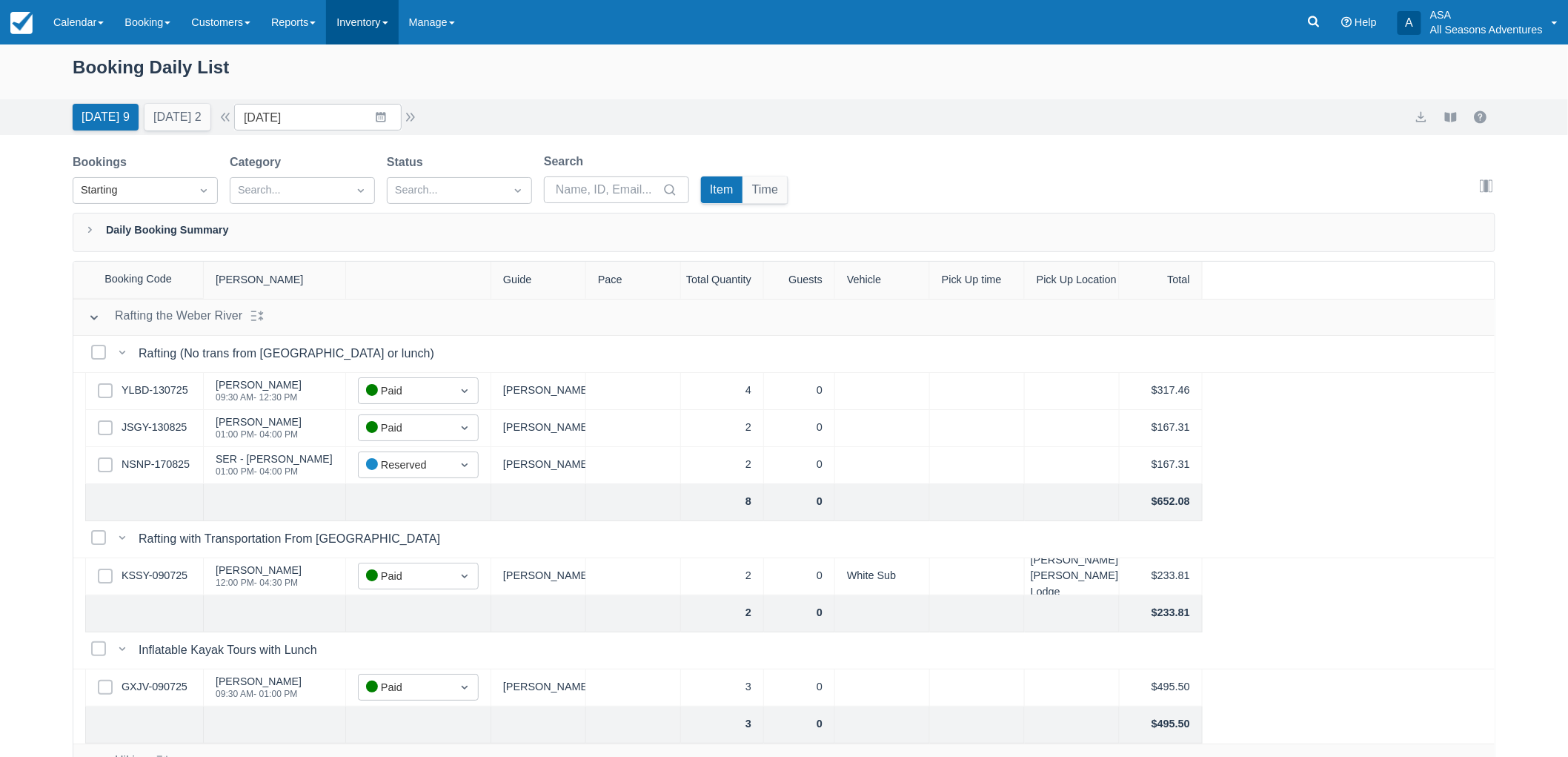
click at [335, 16] on link "Inventory" at bounding box center [362, 22] width 71 height 44
click at [319, 12] on link "Reports" at bounding box center [292, 22] width 65 height 44
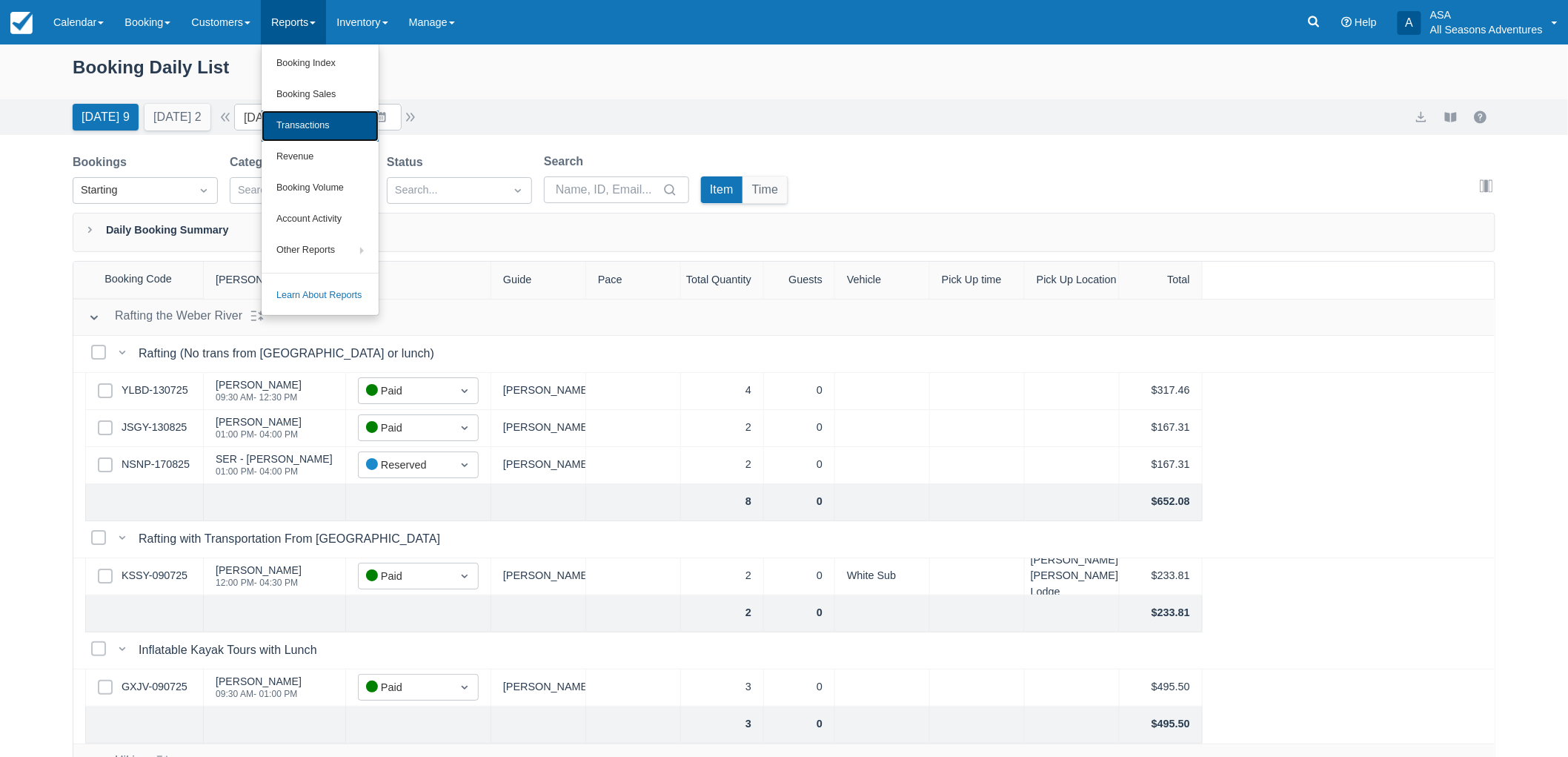
click at [334, 120] on link "Transactions" at bounding box center [320, 125] width 118 height 31
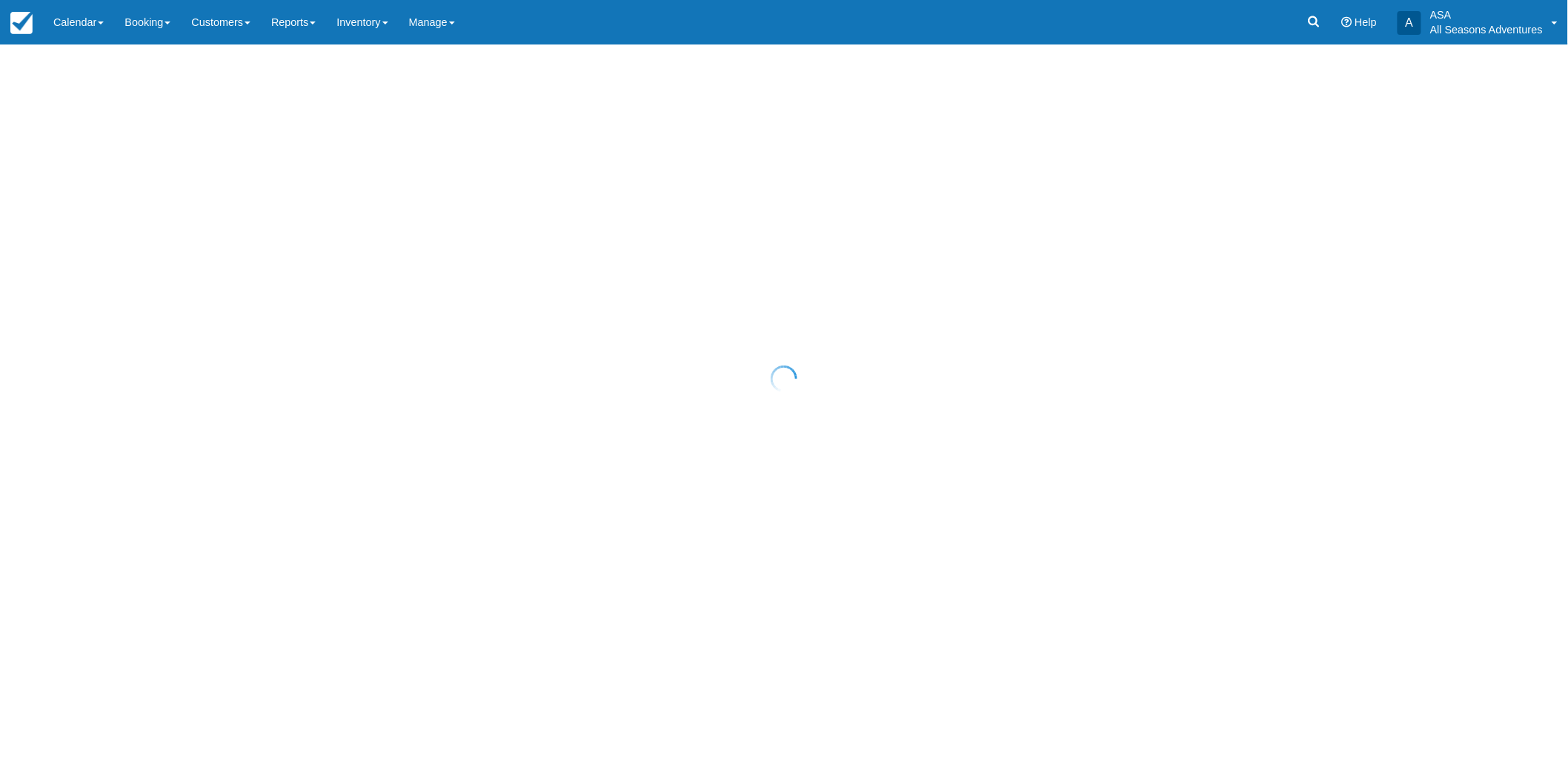
select select "10"
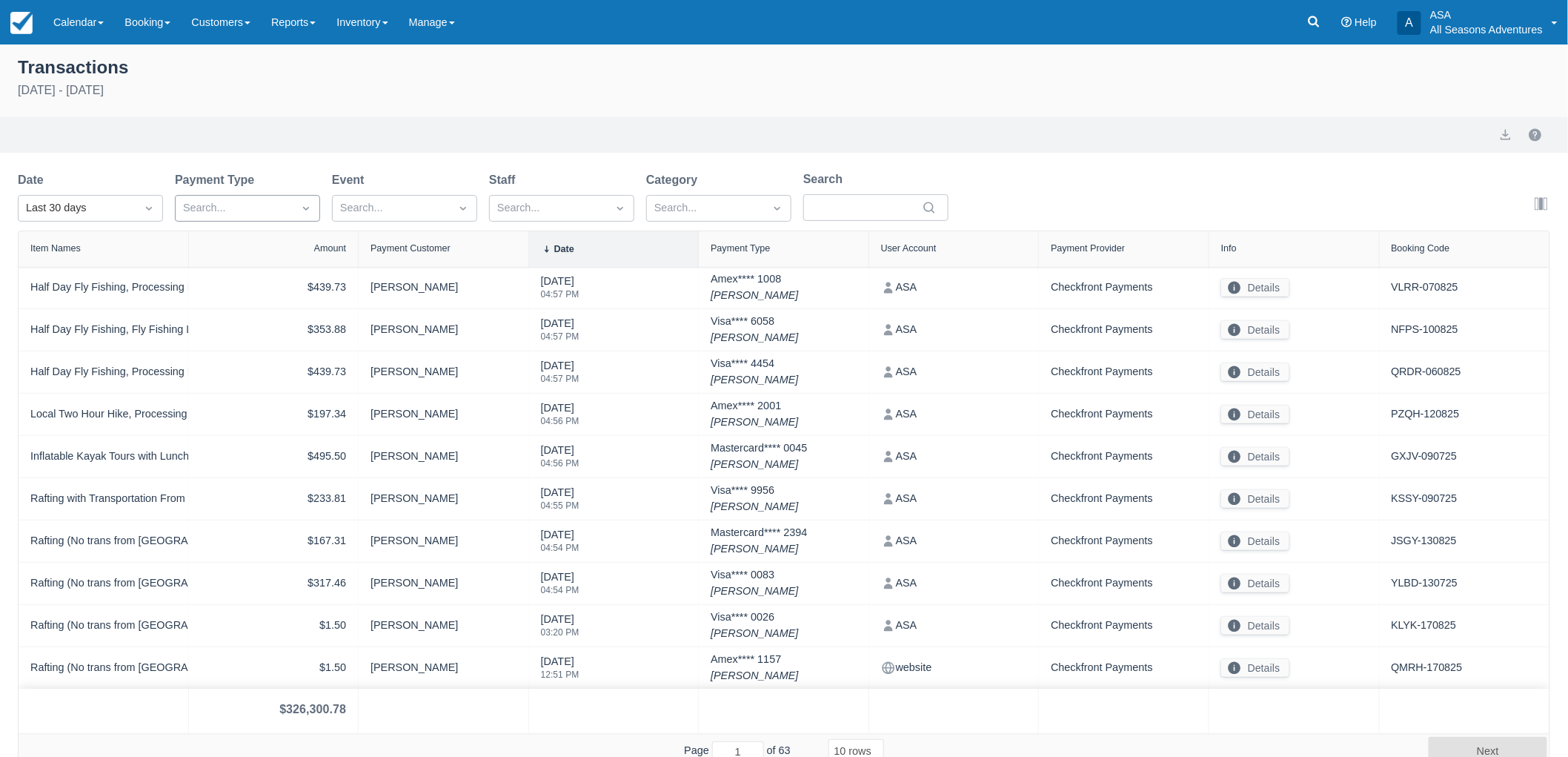
click at [237, 209] on div at bounding box center [234, 208] width 102 height 19
click at [116, 215] on div "Last 30 days" at bounding box center [77, 208] width 102 height 16
click at [120, 268] on div "Today" at bounding box center [90, 273] width 146 height 29
click at [306, 248] on div "Amount" at bounding box center [274, 248] width 147 height 10
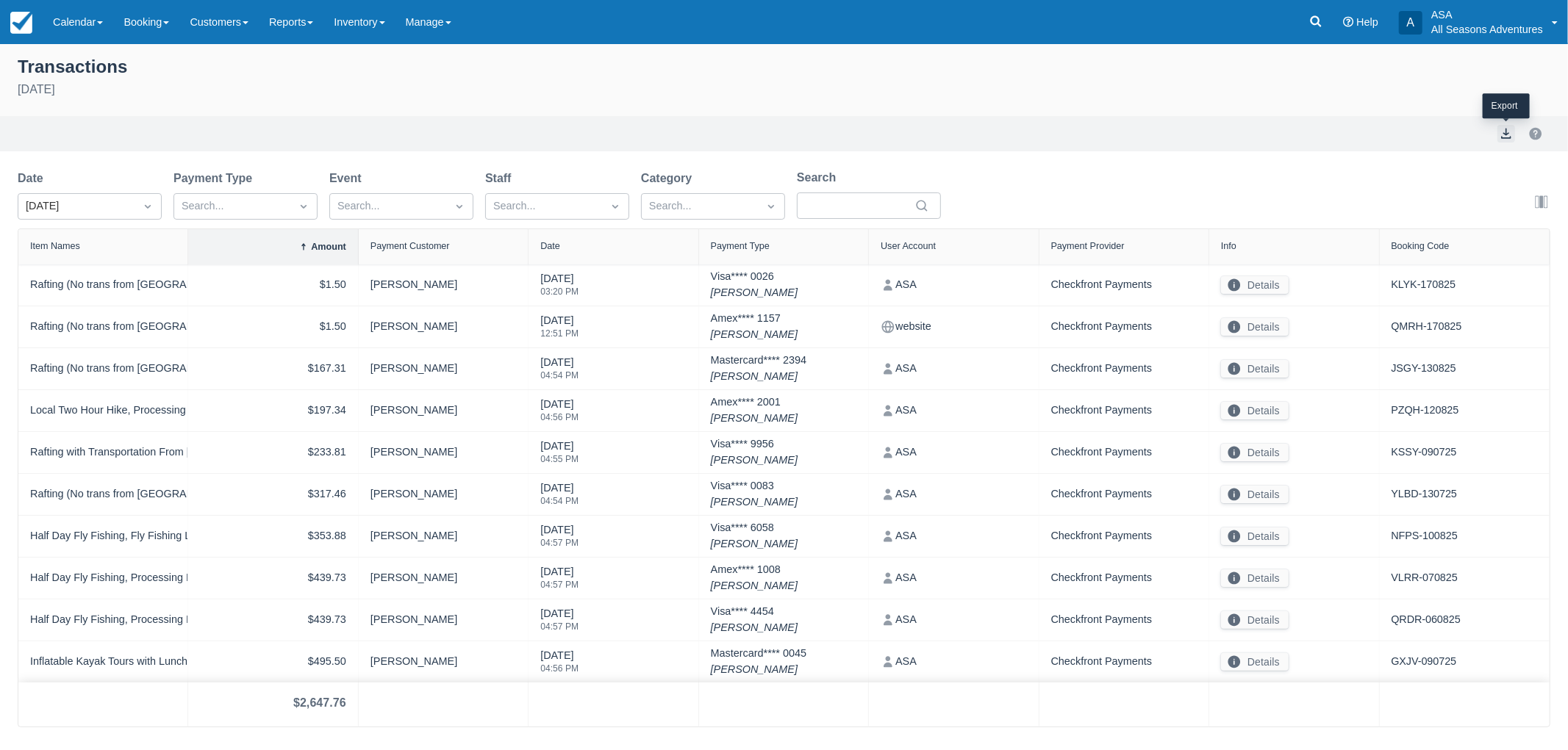
click at [1506, 133] on button "export" at bounding box center [1506, 133] width 18 height 18
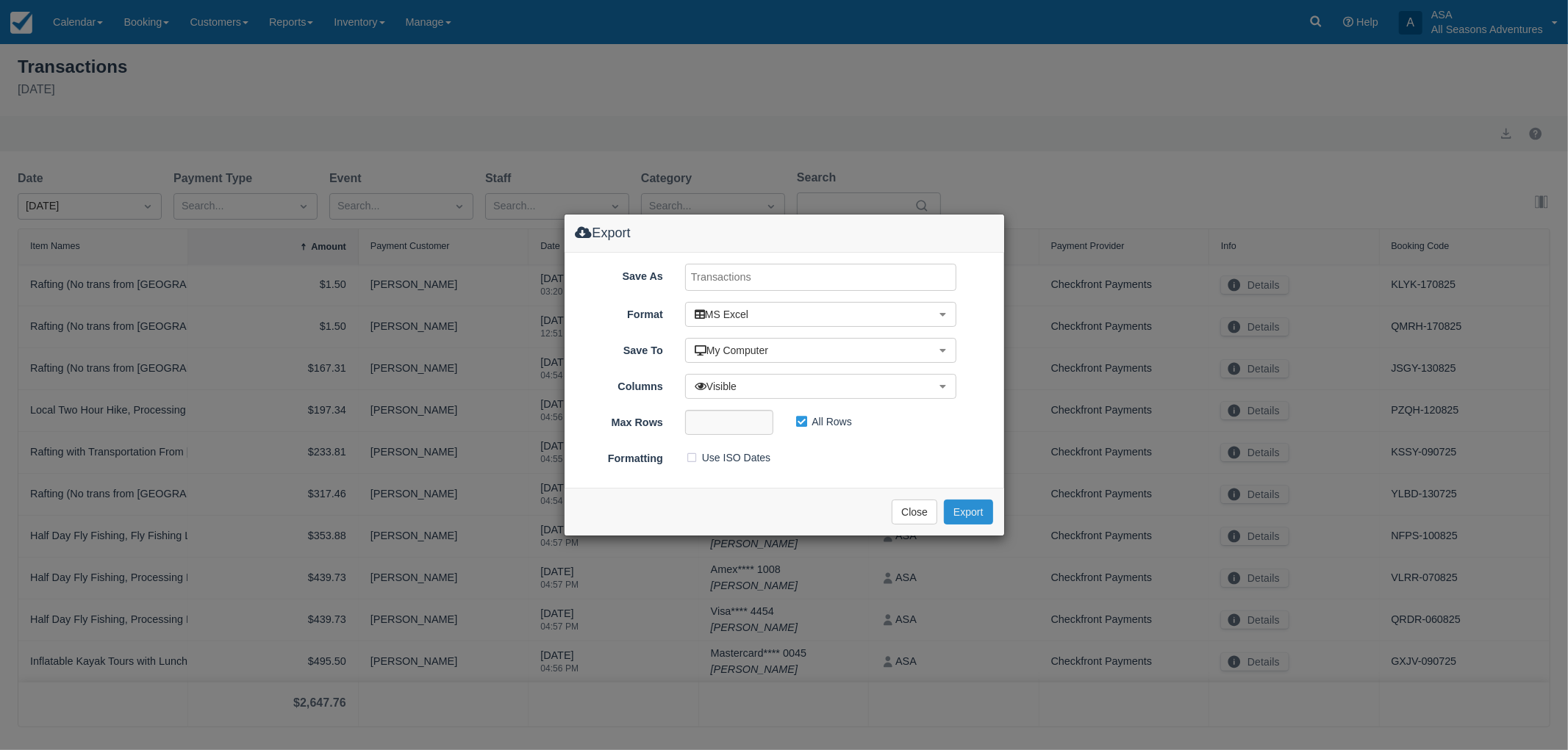
click at [974, 511] on button "Export" at bounding box center [968, 511] width 48 height 25
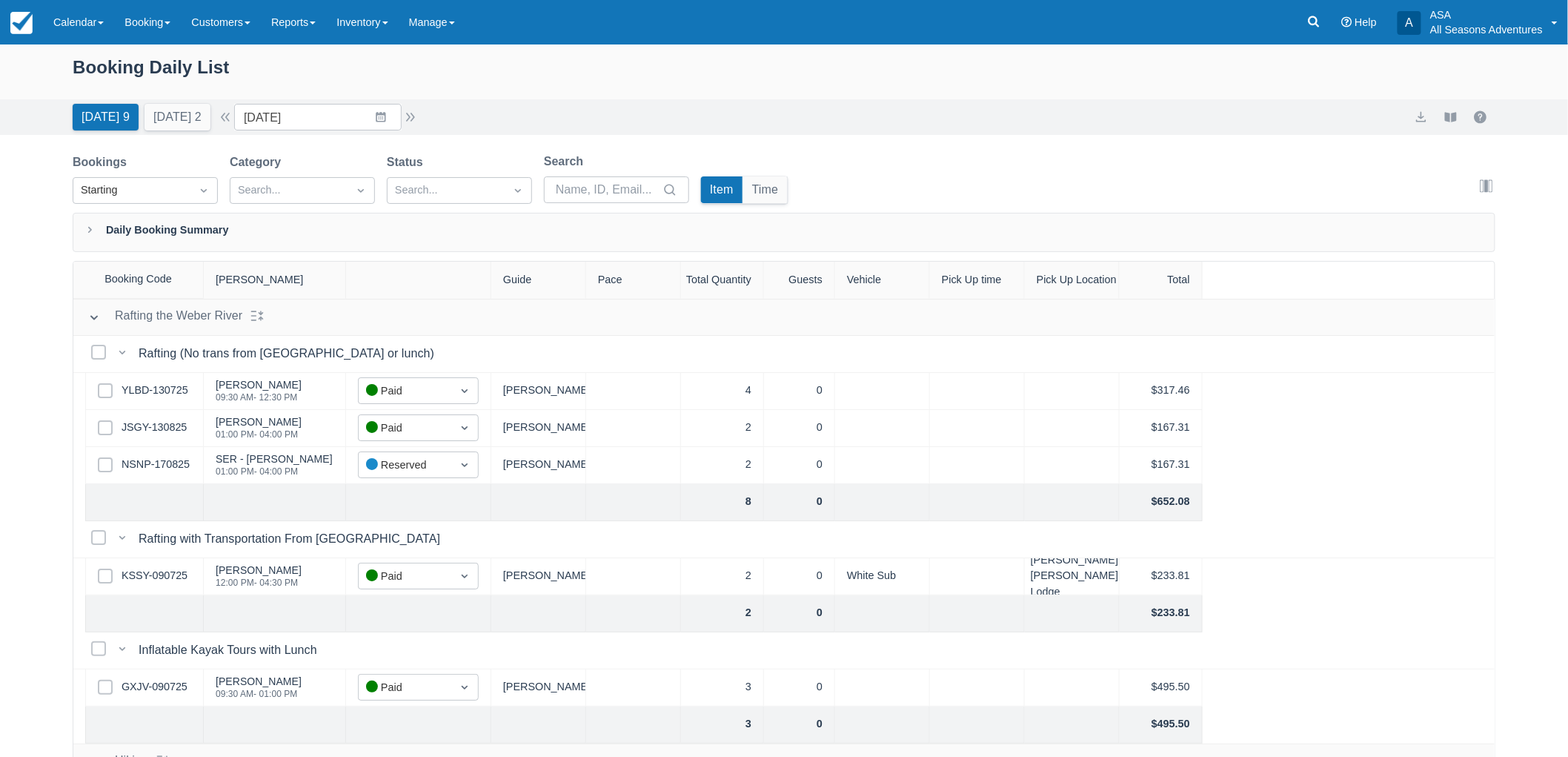
click at [38, 331] on div "Booking Daily List [DATE] 9 [DATE] 2 Date [DATE] Navigate forward to interact w…" at bounding box center [784, 438] width 1568 height 788
click at [195, 120] on button "[DATE] 2" at bounding box center [178, 117] width 66 height 26
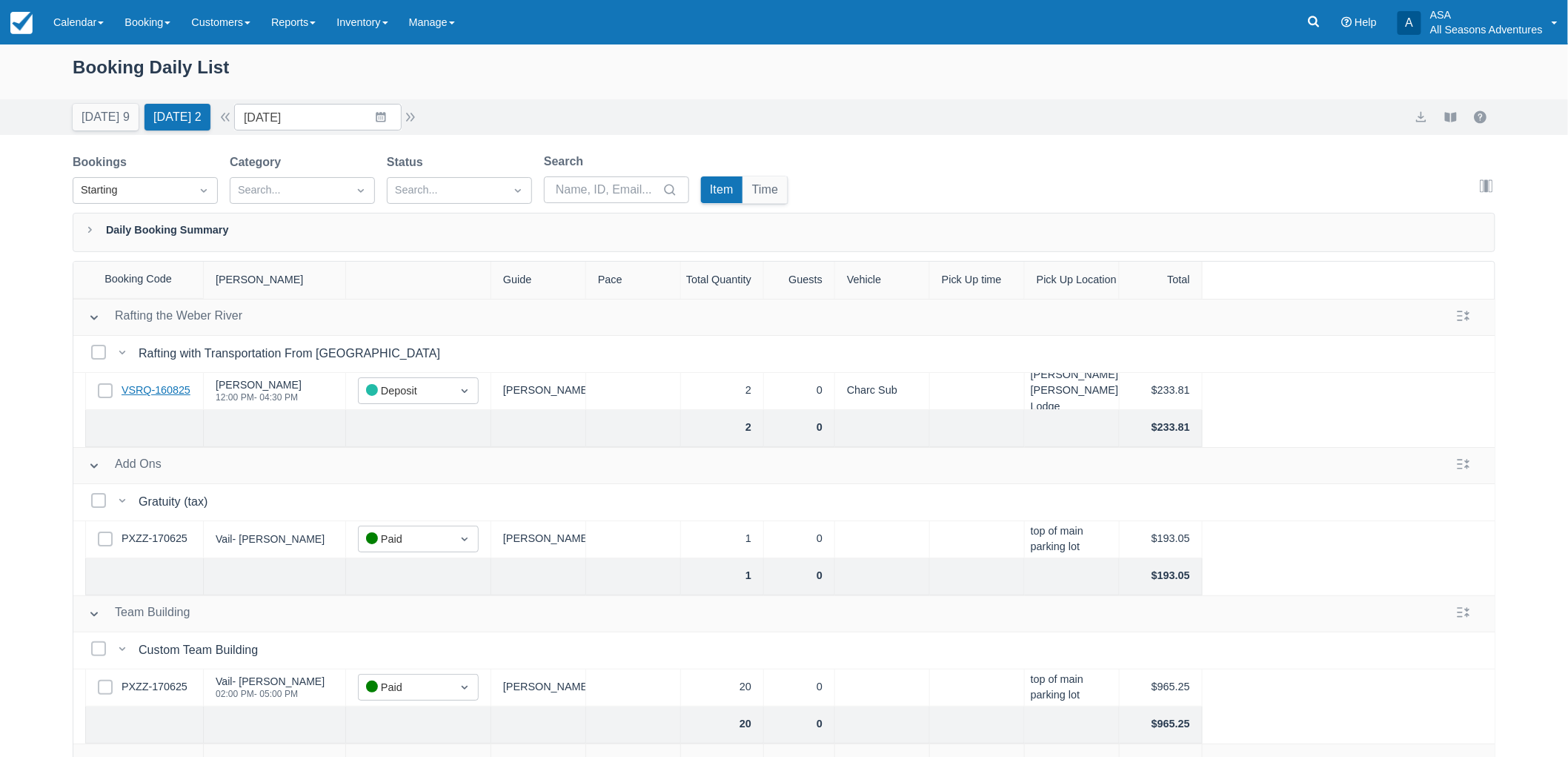
click at [132, 391] on link "VSRQ-160825" at bounding box center [155, 390] width 69 height 16
click at [853, 157] on div "Bookings Starting Category Search... Status Search... Search Item Time Edit col…" at bounding box center [784, 182] width 1423 height 60
click at [1269, 76] on div "Booking Daily List" at bounding box center [784, 75] width 1423 height 43
click at [102, 124] on button "[DATE] 9" at bounding box center [105, 117] width 66 height 26
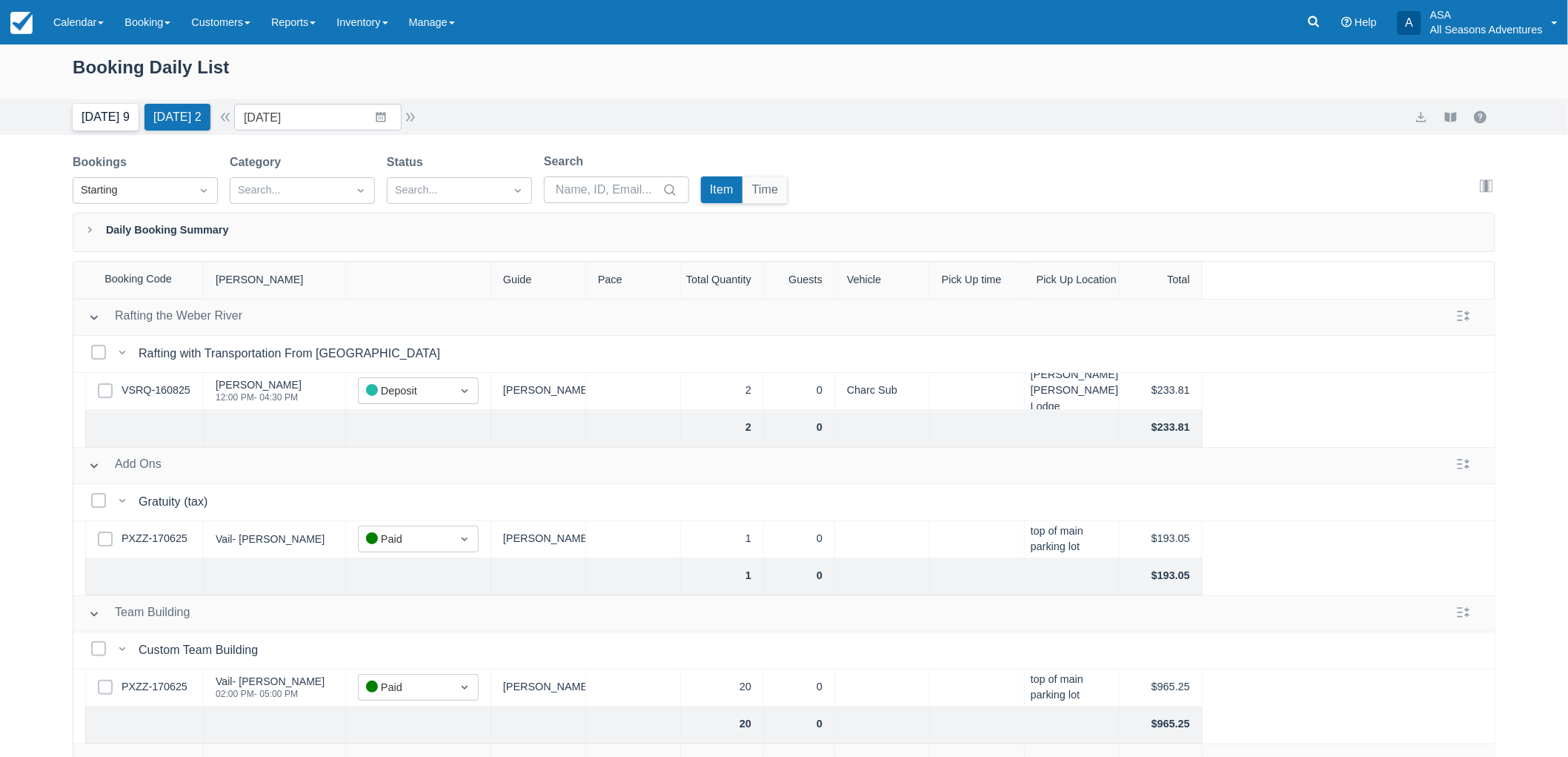
type input "[DATE]"
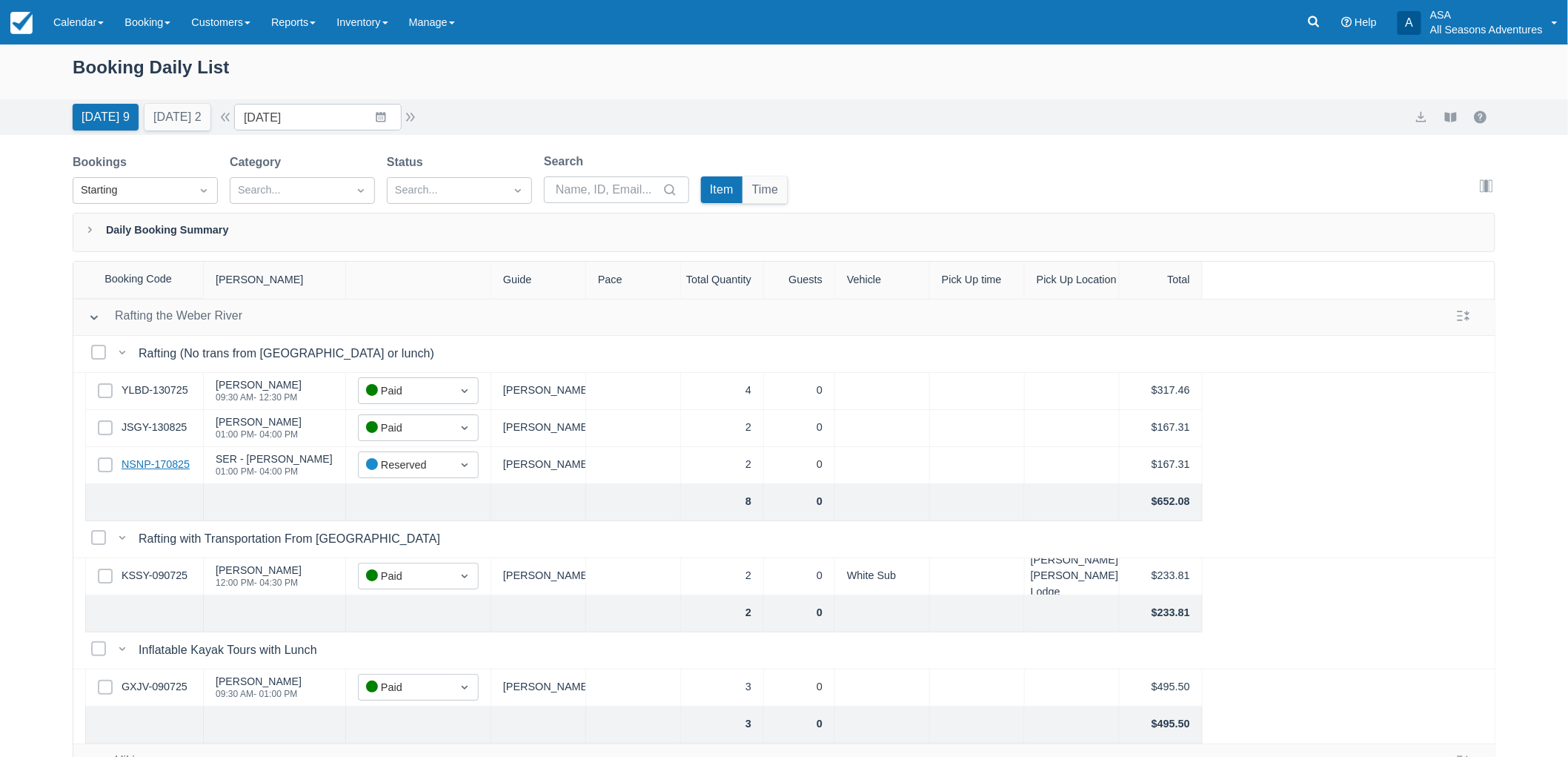
click at [151, 461] on link "NSNP-170825" at bounding box center [155, 465] width 69 height 16
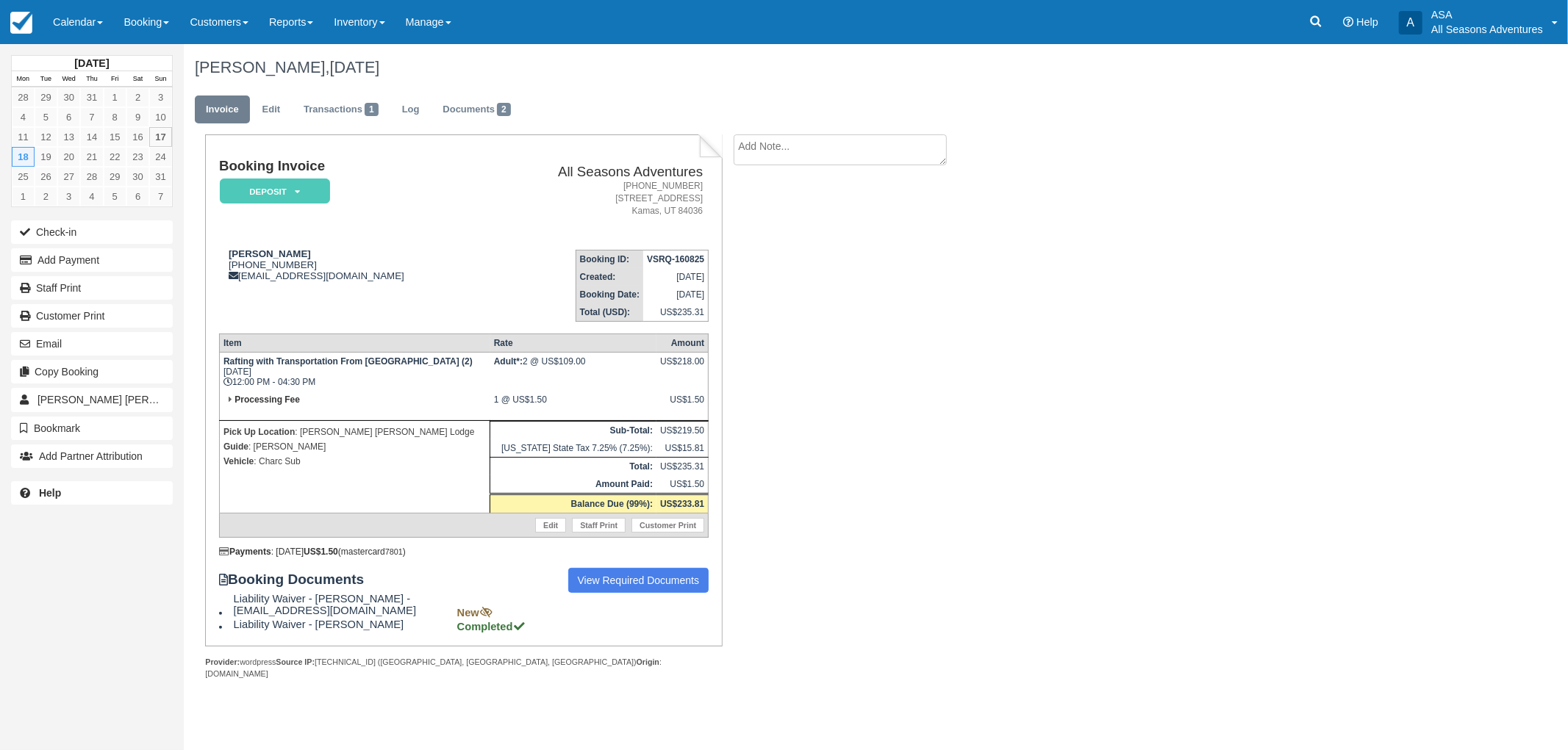
click at [1031, 331] on div "[PERSON_NAME], [DATE] Invoice Edit Transactions 1 Log Documents 2 Booking Invoi…" at bounding box center [771, 377] width 1176 height 667
click at [1054, 500] on div "[PERSON_NAME], [DATE] Invoice Edit Transactions 1 Log Documents 2 Booking Invoi…" at bounding box center [771, 377] width 1176 height 667
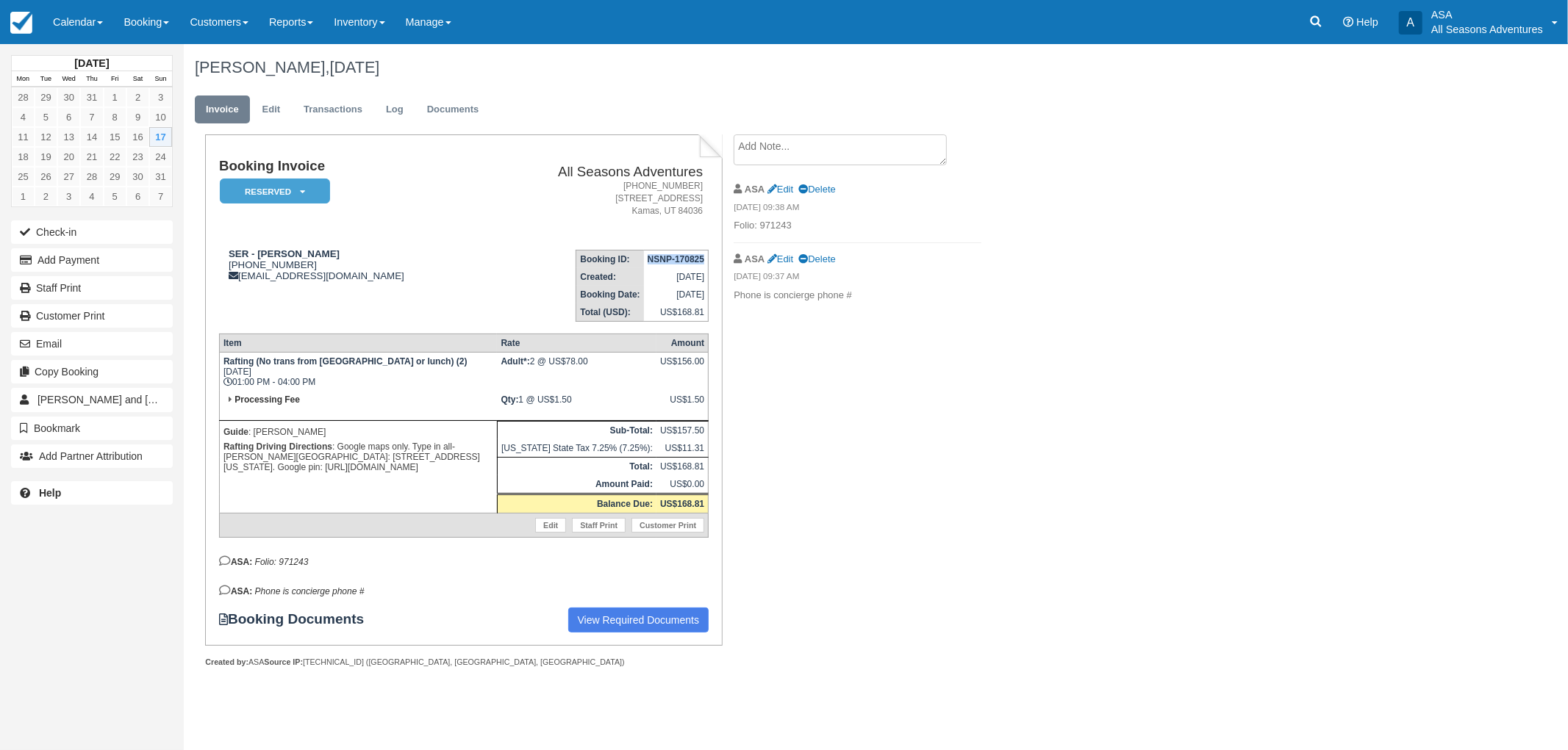
drag, startPoint x: 706, startPoint y: 261, endPoint x: 640, endPoint y: 265, distance: 66.1
click at [644, 265] on td "NSNP-170825" at bounding box center [676, 260] width 64 height 19
copy strong "NSNP-170825"
click at [791, 236] on li "ASA Edit Delete [DATE] 09:38 AM Folio: 971243" at bounding box center [858, 208] width 248 height 70
click at [794, 233] on li "ASA Edit Delete [DATE] 09:38 AM Folio: 971243" at bounding box center [858, 208] width 248 height 70
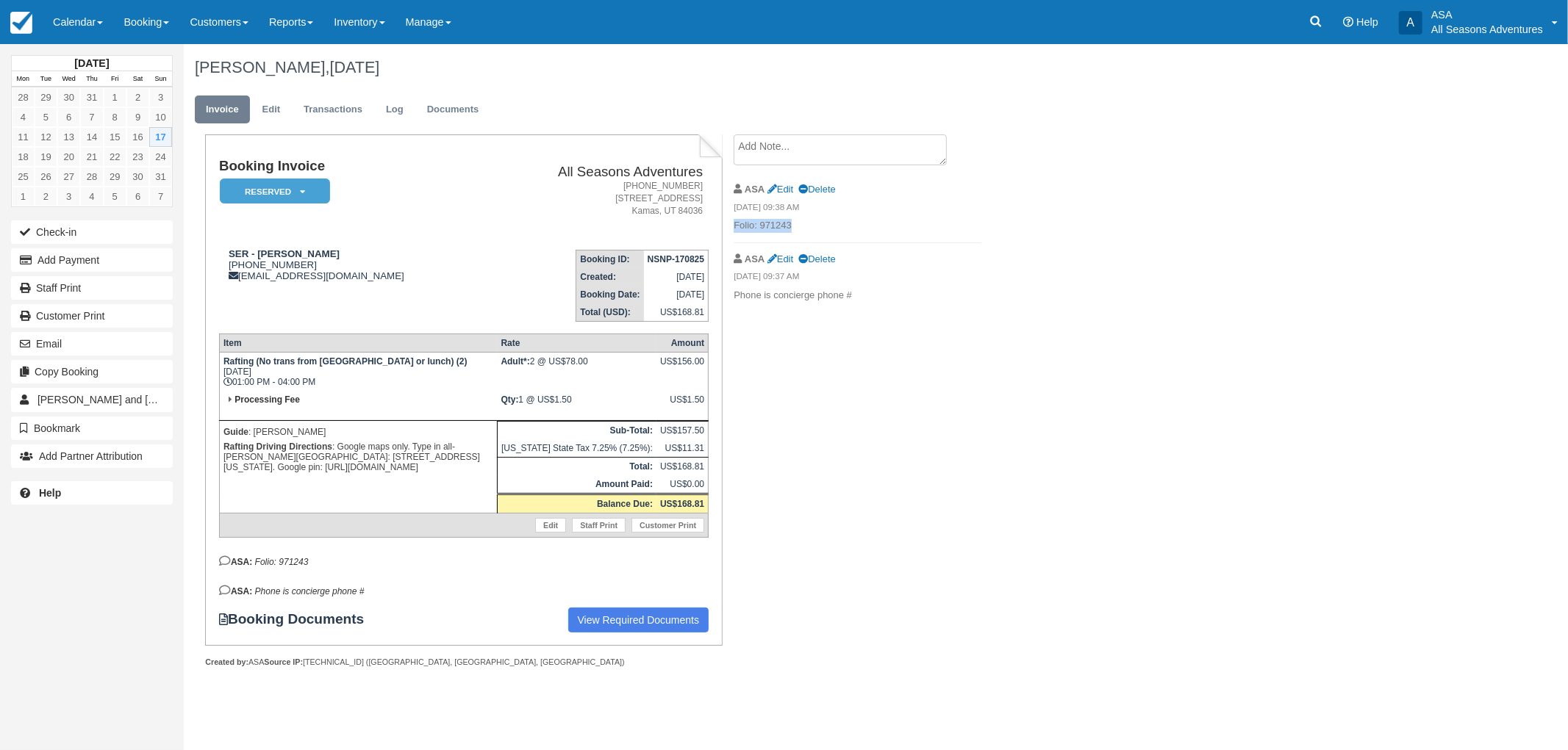
drag, startPoint x: 797, startPoint y: 221, endPoint x: 735, endPoint y: 230, distance: 62.6
click at [735, 230] on p "Folio: 971243" at bounding box center [858, 225] width 248 height 14
copy p "Folio: 971243"
click at [117, 334] on button "Email" at bounding box center [91, 343] width 161 height 23
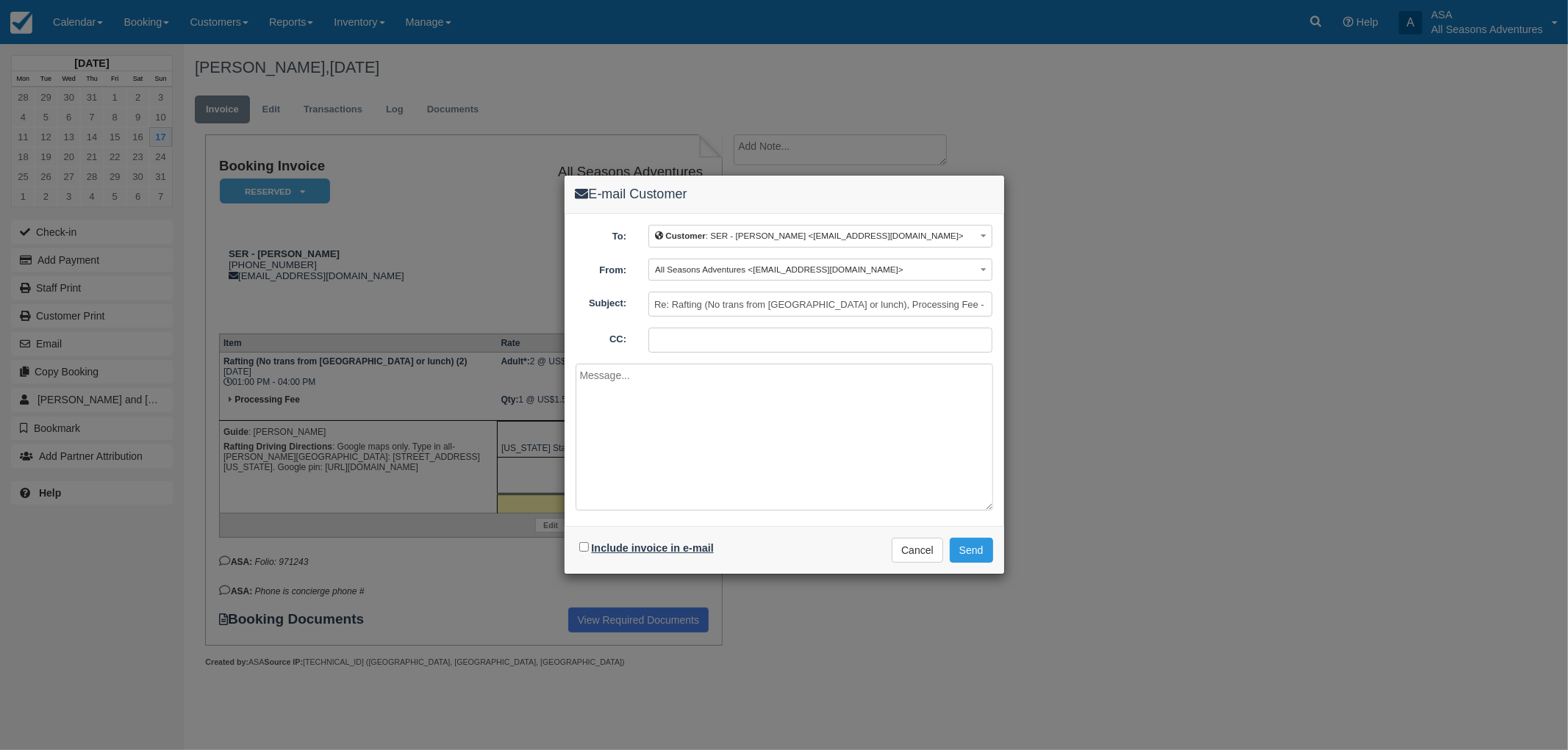
click at [594, 548] on label "Include invoice in e-mail" at bounding box center [653, 548] width 122 height 12
click at [588, 548] on input "Include invoice in e-mail" at bounding box center [584, 547] width 9 height 9
checkbox input "true"
click at [628, 474] on textarea at bounding box center [784, 437] width 418 height 147
type textarea "Good afternoon, Here is your final invoice for Hinton. Please remit payment at …"
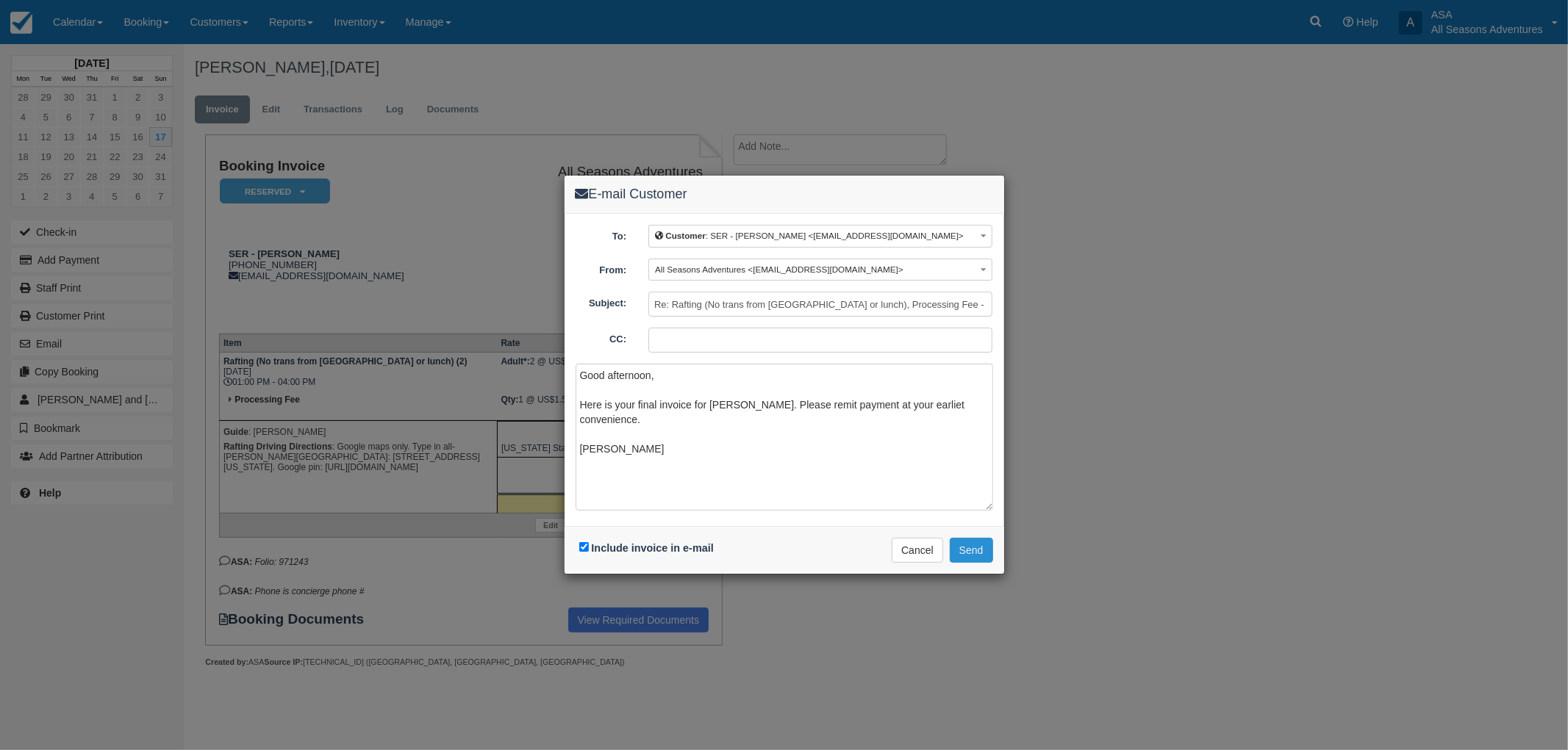
click at [968, 549] on button "Send" at bounding box center [971, 550] width 44 height 25
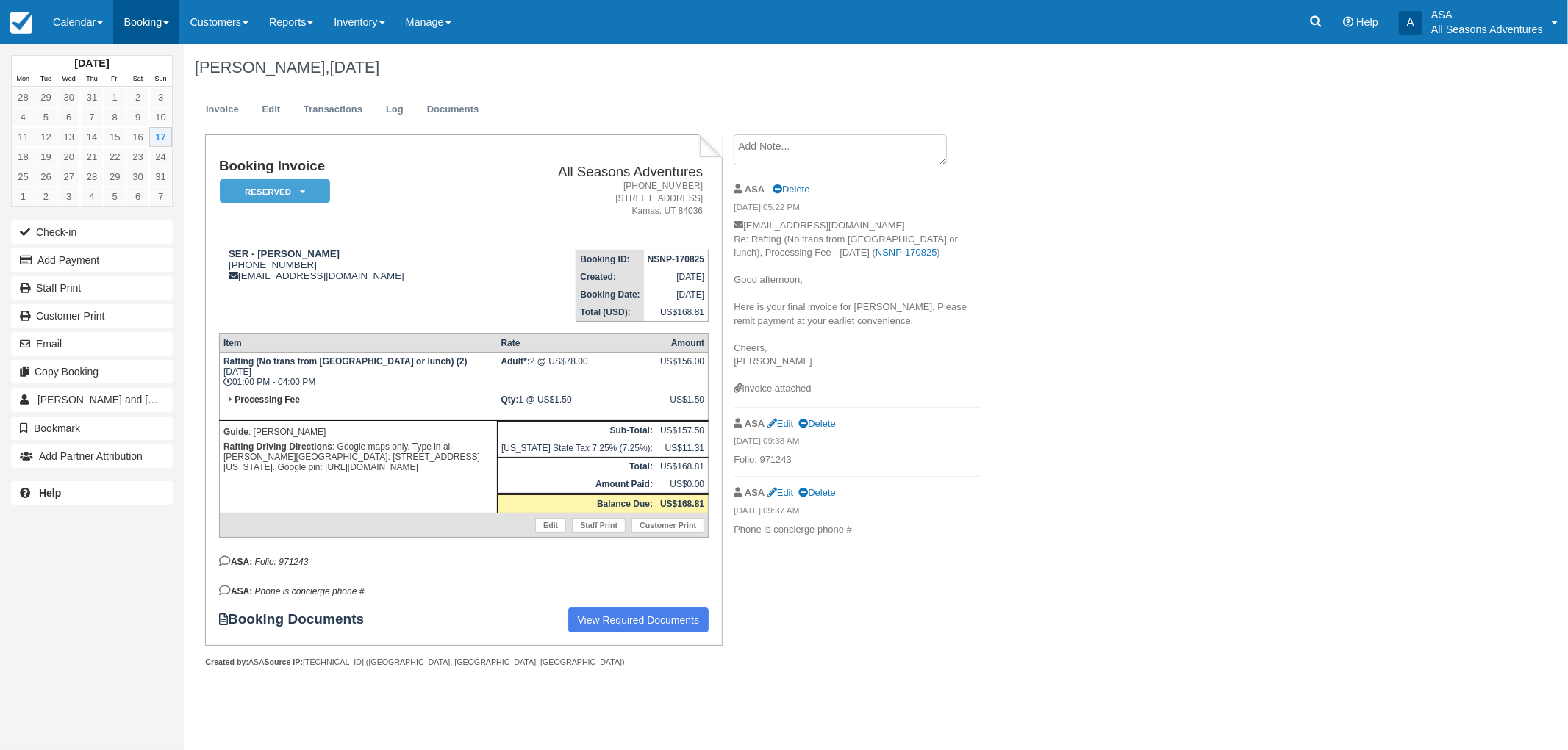
click at [141, 11] on link "Booking" at bounding box center [145, 21] width 66 height 44
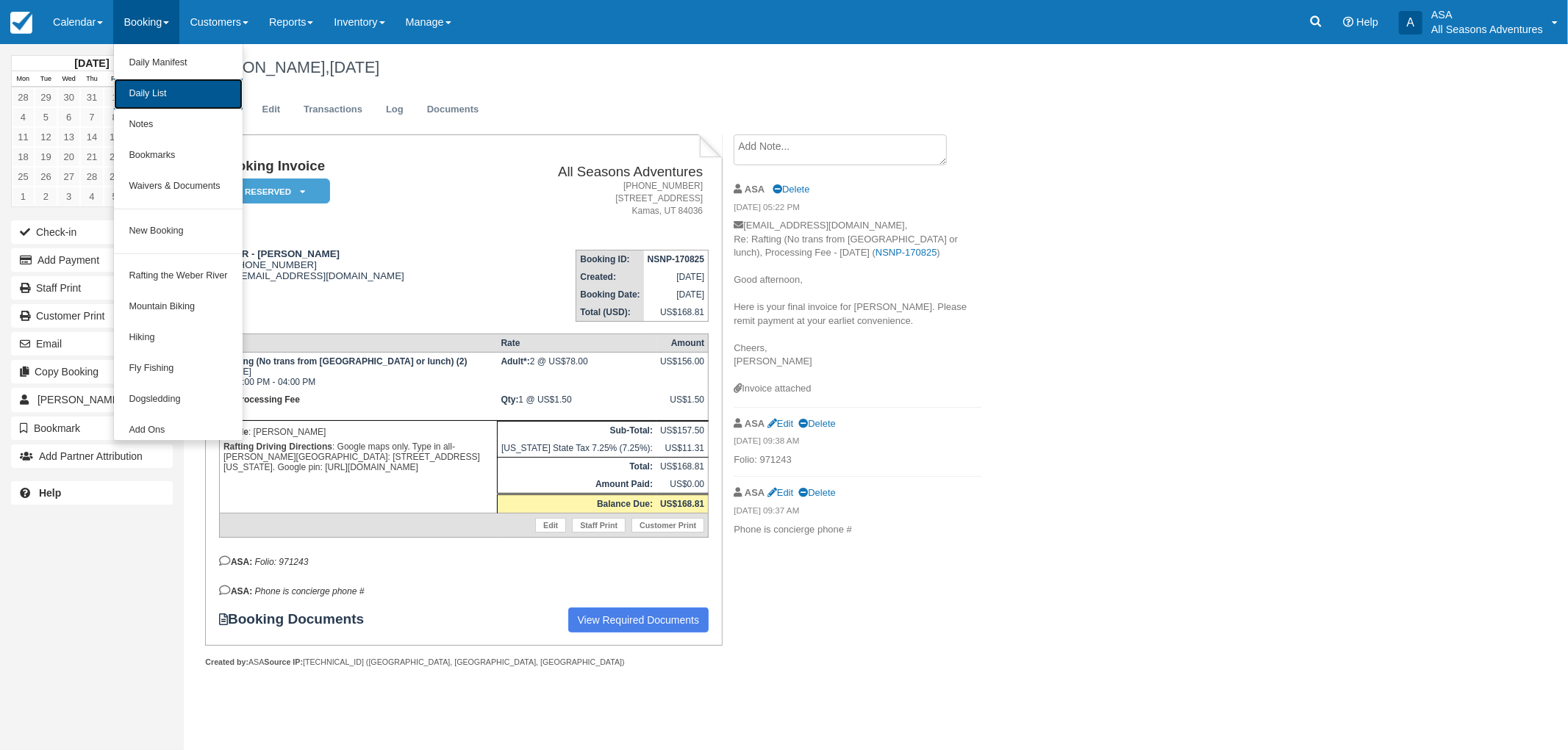
click at [168, 93] on link "Daily List" at bounding box center [177, 93] width 128 height 31
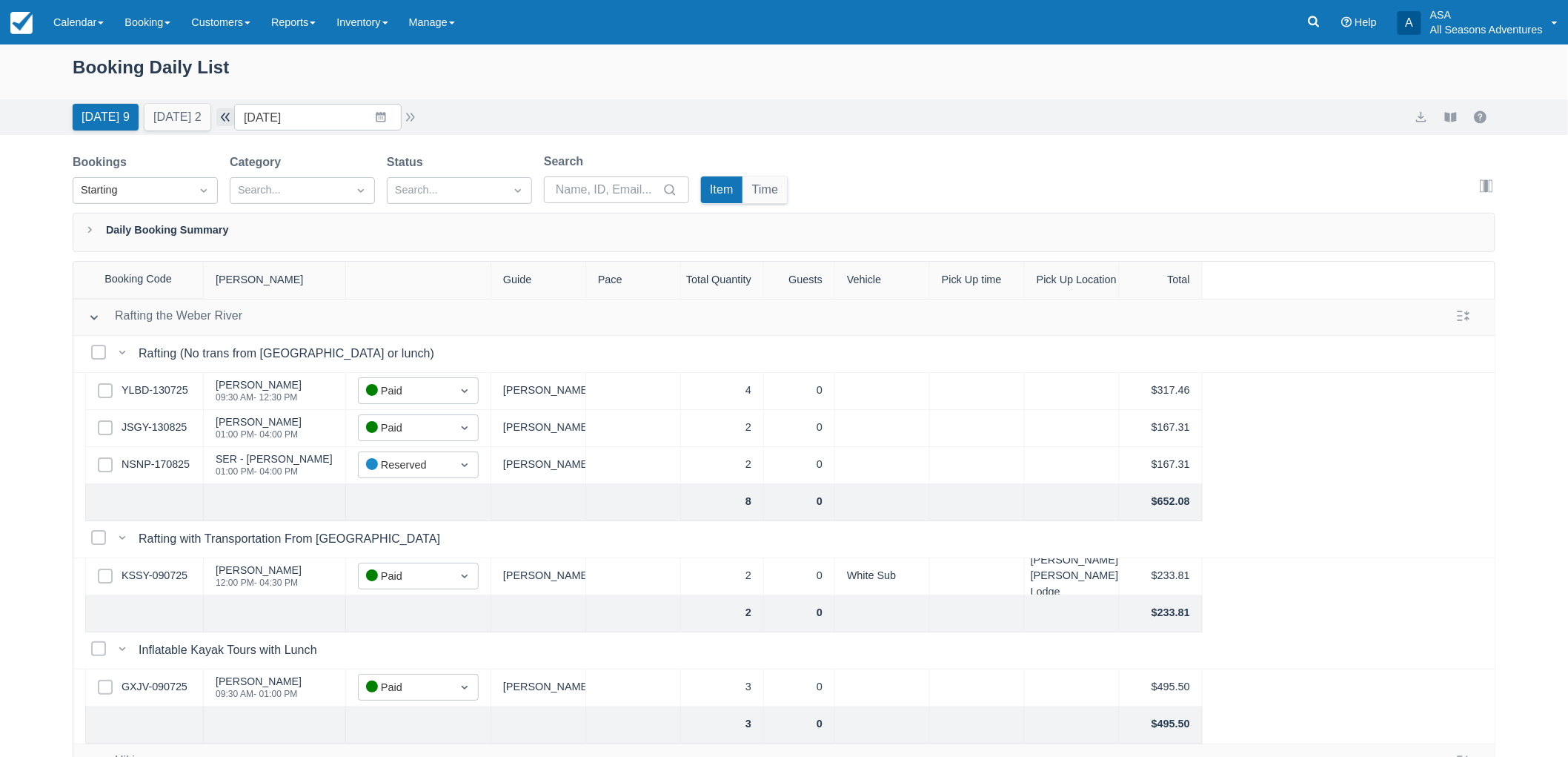
click at [234, 112] on button "button" at bounding box center [225, 117] width 18 height 18
type input "[DATE]"
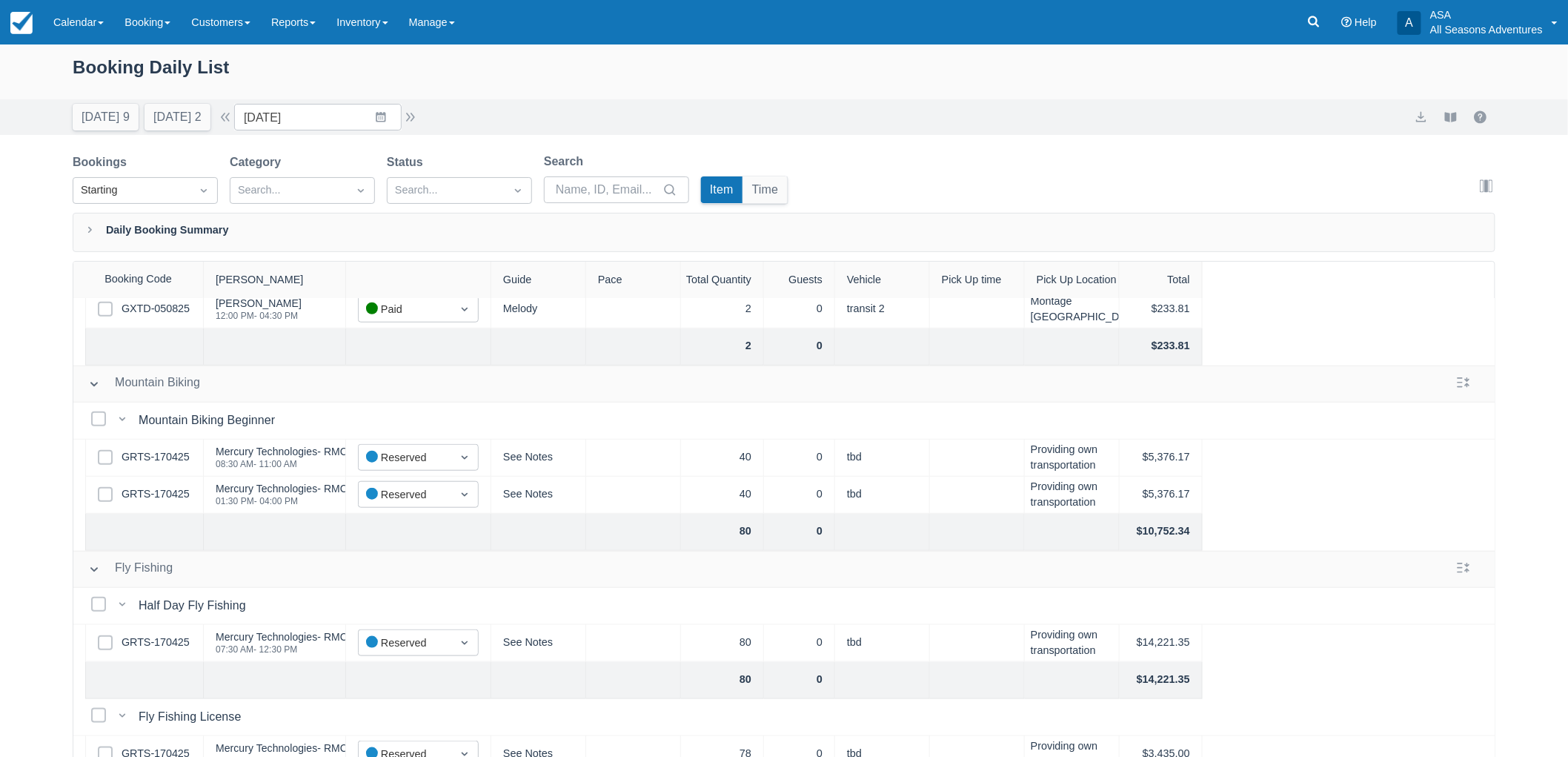
scroll to position [576, 0]
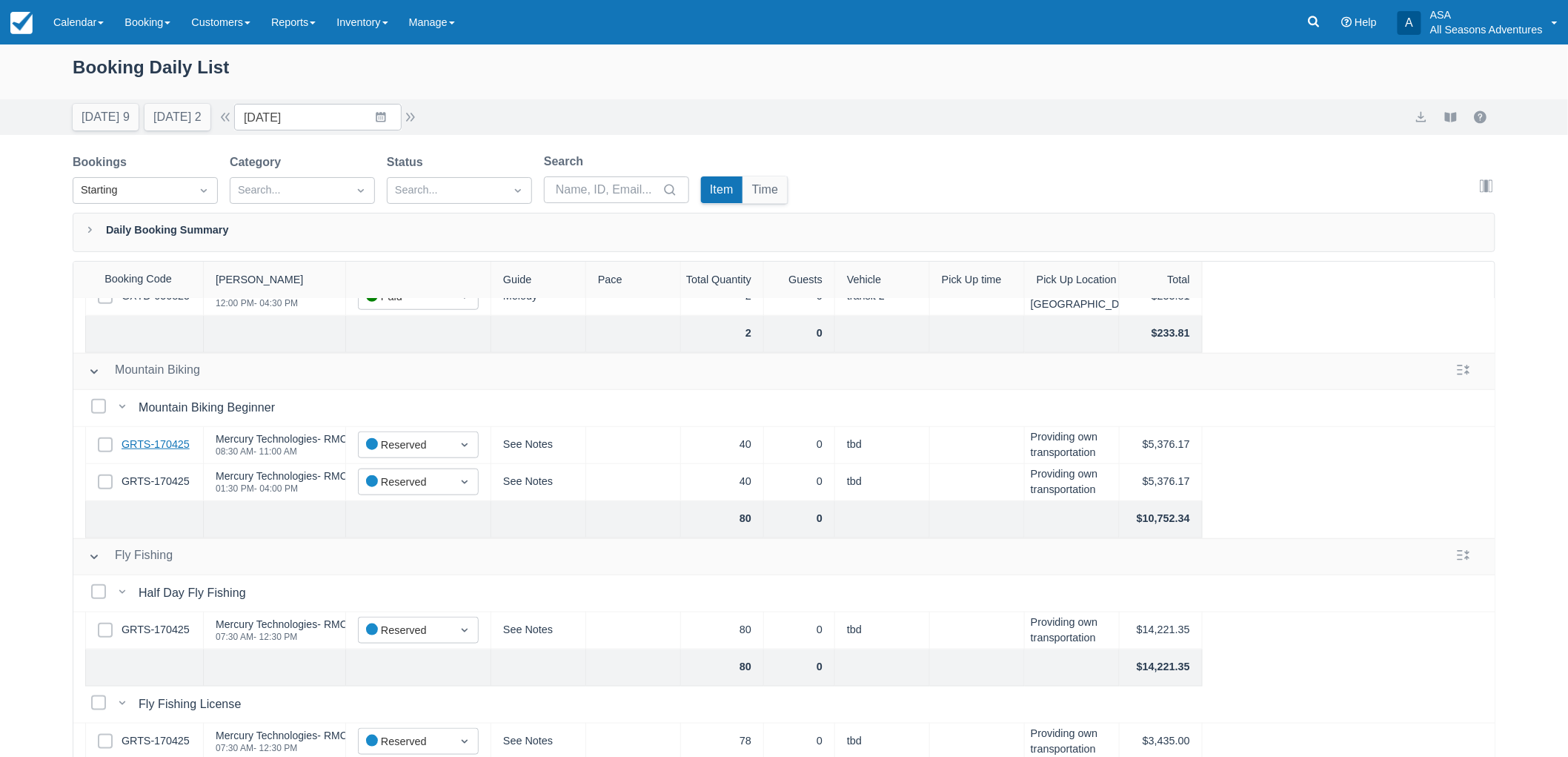
click at [160, 446] on link "GRTS-170425" at bounding box center [155, 444] width 69 height 16
